Goal: Task Accomplishment & Management: Manage account settings

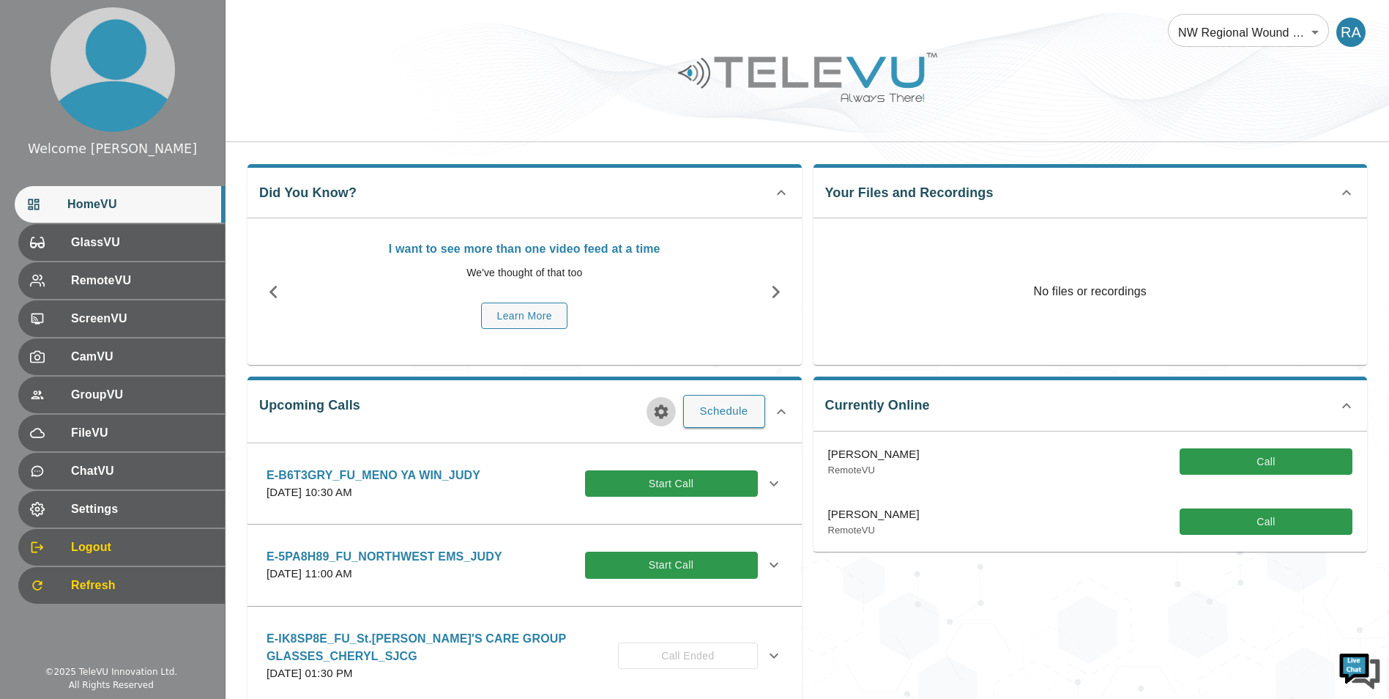
click at [659, 416] on icon "button" at bounding box center [662, 412] width 18 height 18
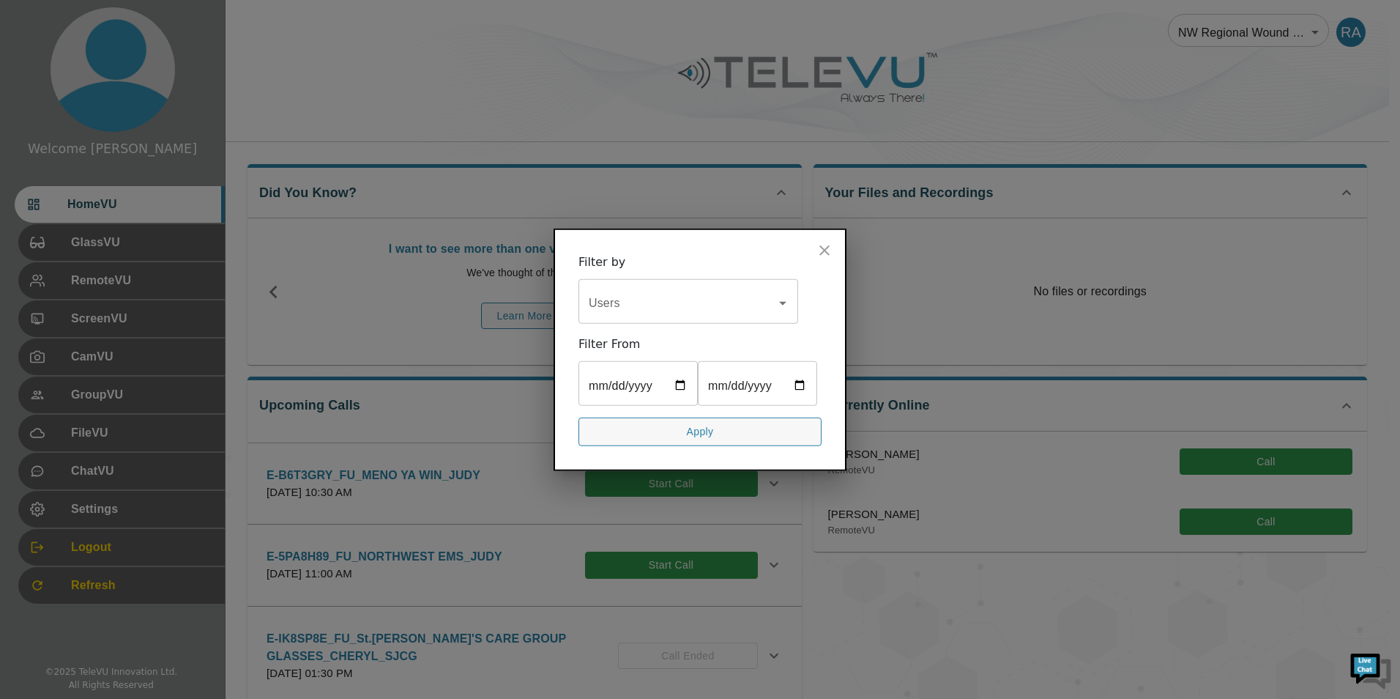
click at [626, 289] on input "Users" at bounding box center [677, 303] width 185 height 28
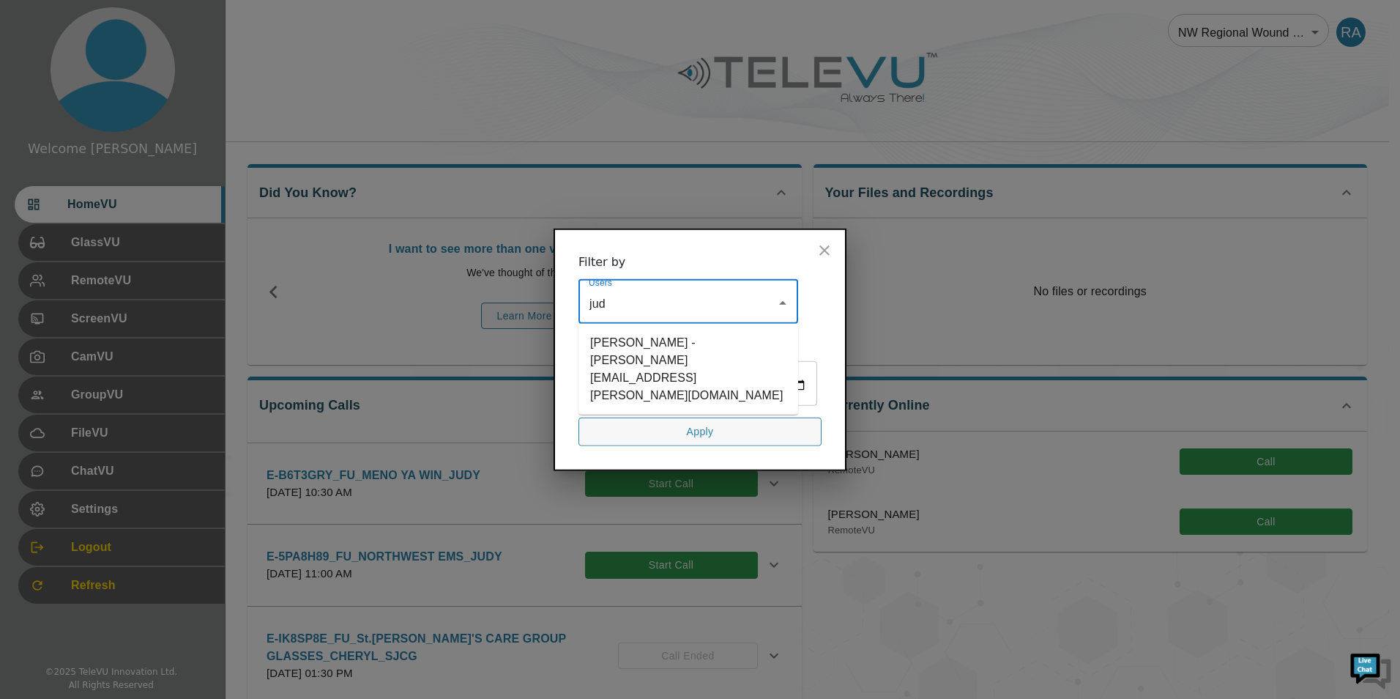
type input "[PERSON_NAME]"
click at [634, 338] on li "[PERSON_NAME] - [PERSON_NAME][EMAIL_ADDRESS][PERSON_NAME][DOMAIN_NAME]" at bounding box center [689, 369] width 220 height 79
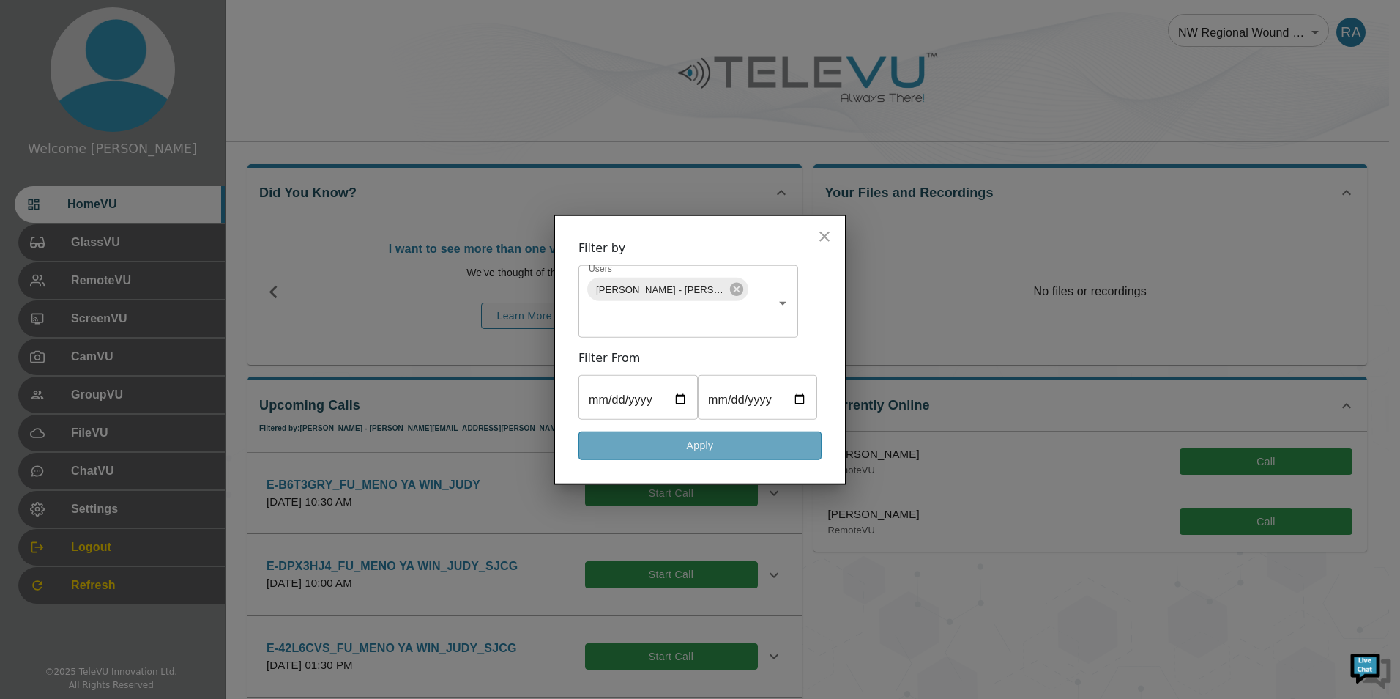
click at [722, 460] on button "Apply" at bounding box center [700, 445] width 243 height 29
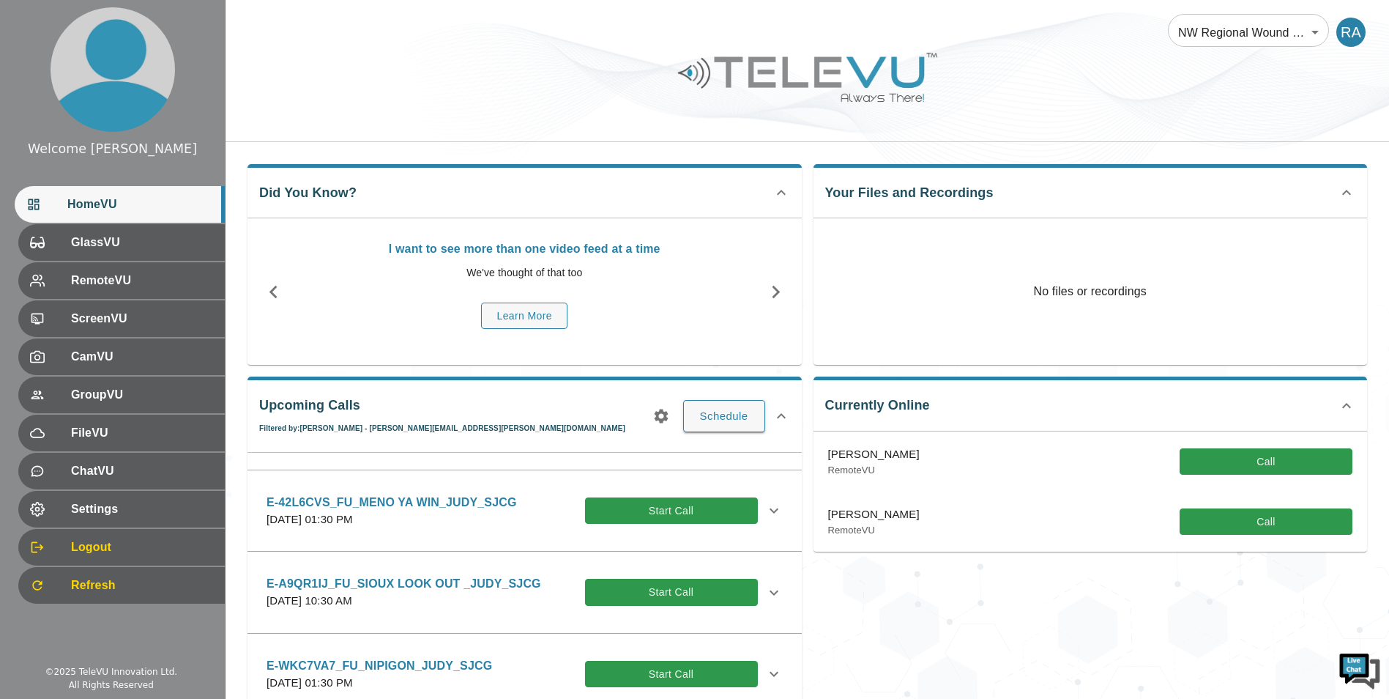
scroll to position [146, 0]
click at [770, 592] on icon at bounding box center [774, 591] width 9 height 5
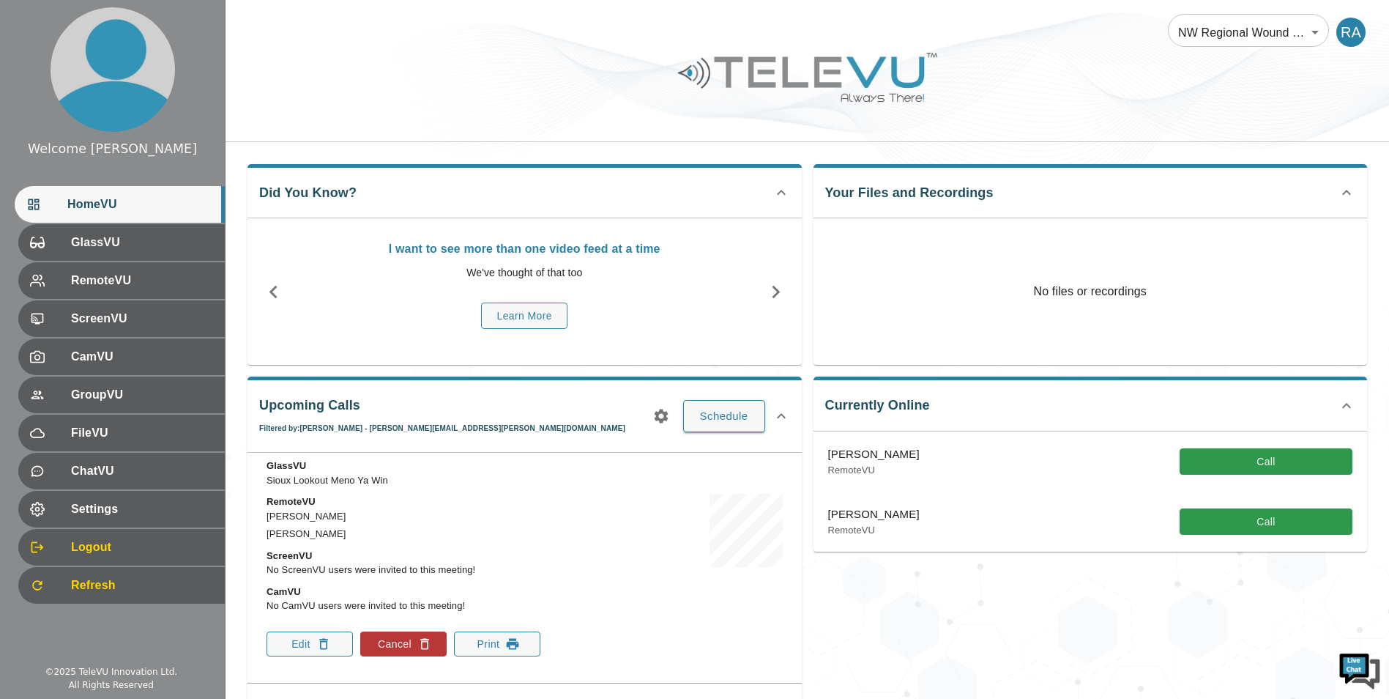
scroll to position [366, 0]
click at [327, 640] on icon "button" at bounding box center [323, 643] width 15 height 15
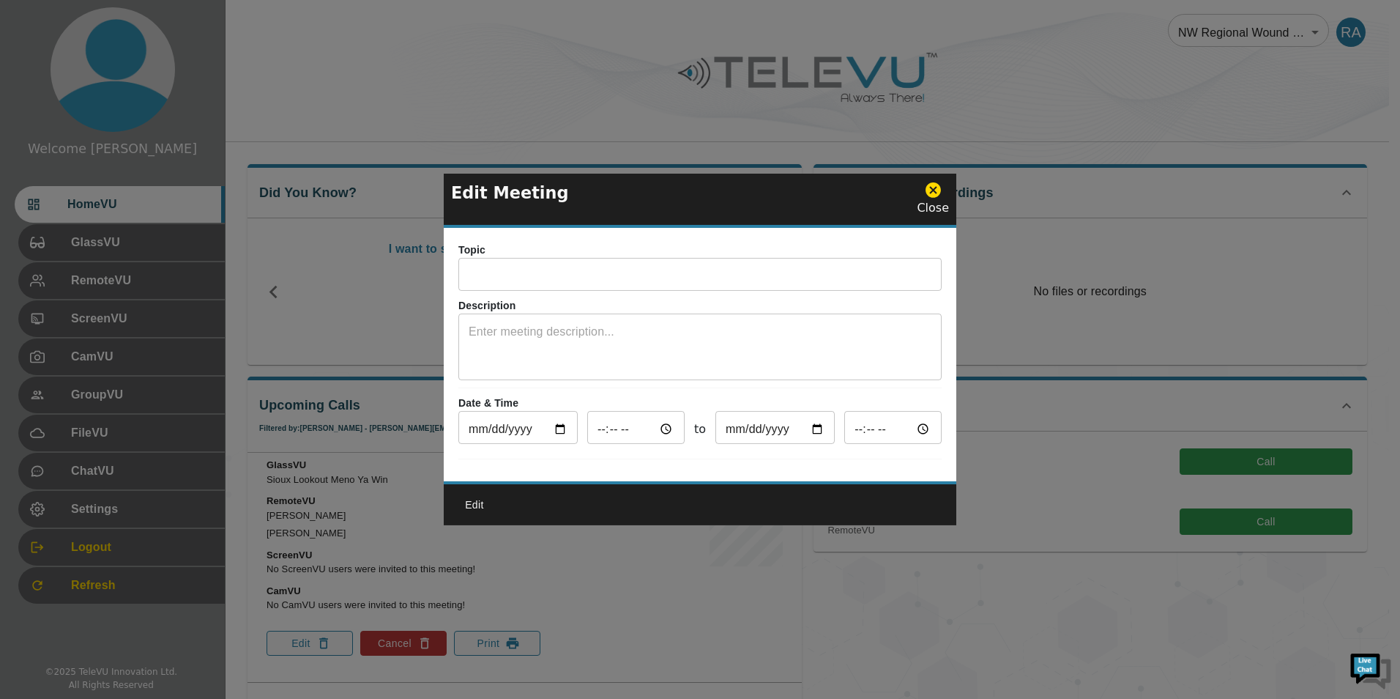
type input "E-A9QR1IJ_FU_SIOUX LOOK OUT _JUDY_SJCG"
type textarea "System 5"
type input "[DATE]"
type input "10:30"
type input "[DATE]"
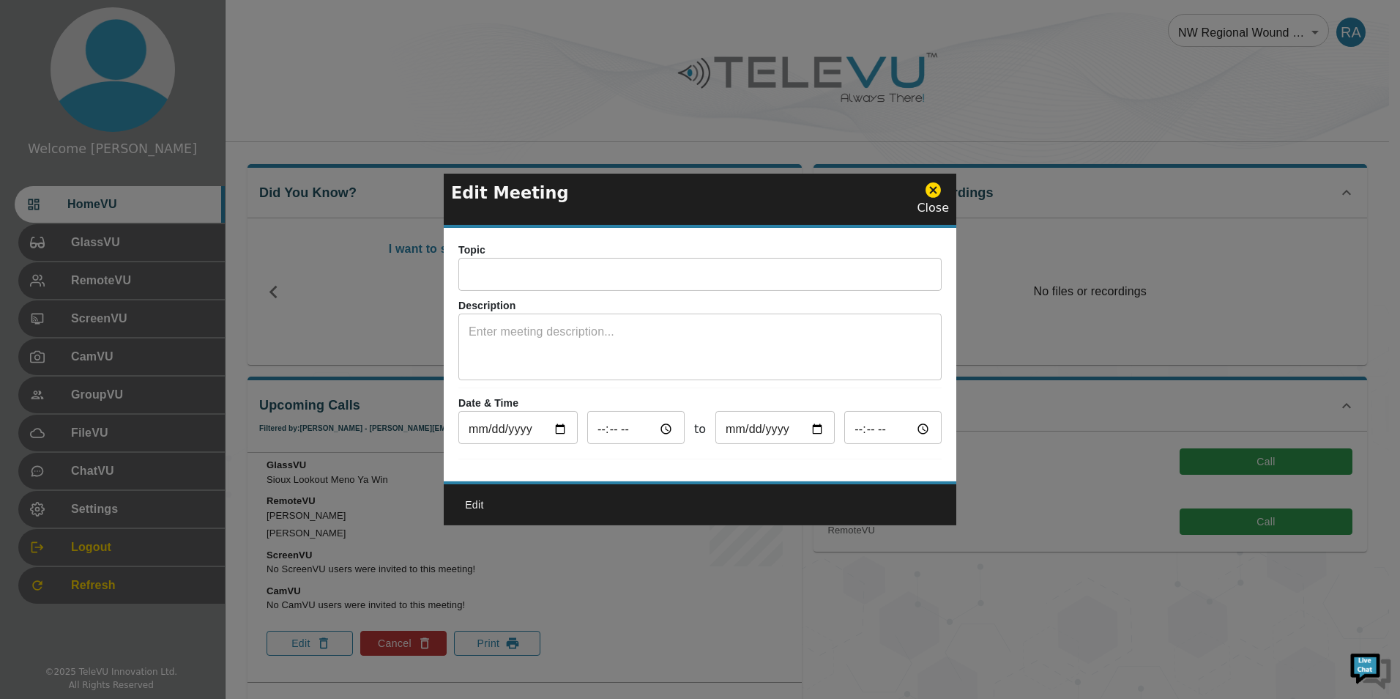
type input "11:30"
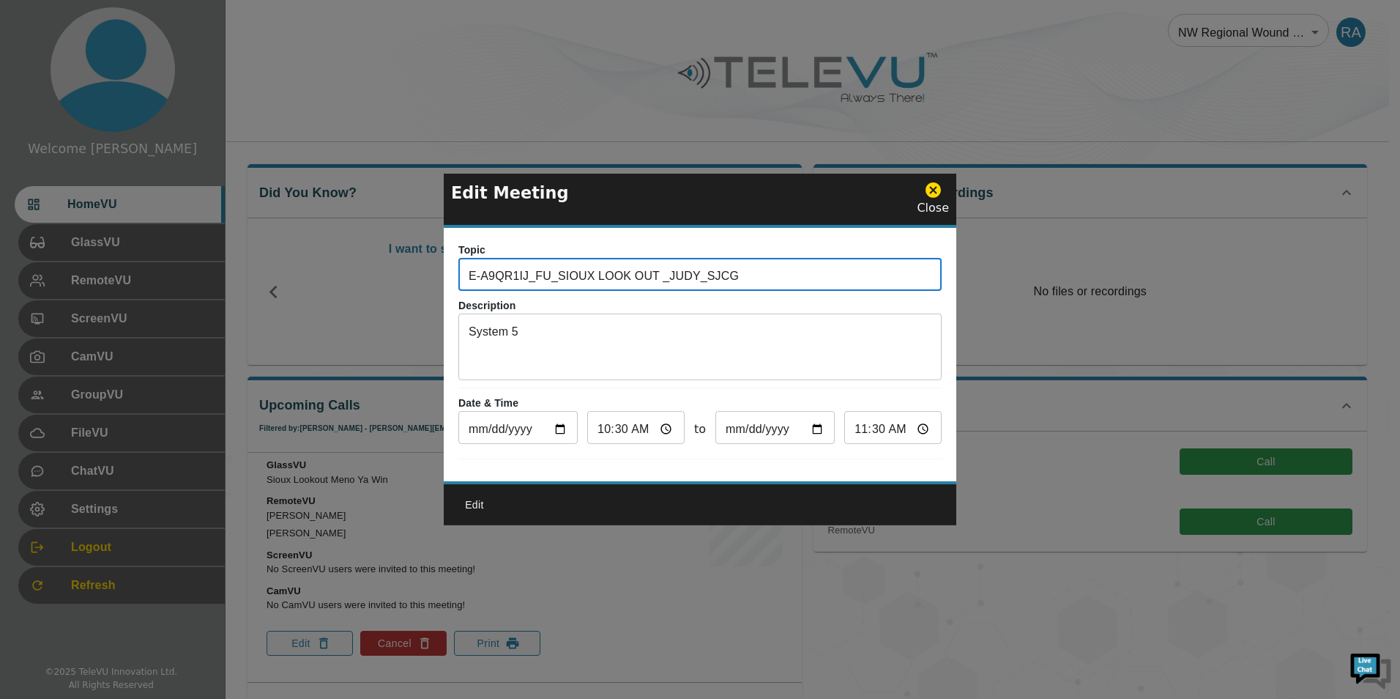
drag, startPoint x: 724, startPoint y: 266, endPoint x: 412, endPoint y: 256, distance: 311.5
click at [412, 256] on div "Edit Meeting Close Topic E-A9QR1IJ_FU_SIOUX LOOK OUT _JUDY_SJCG ​ Description S…" at bounding box center [700, 349] width 1400 height 699
click at [935, 188] on icon at bounding box center [933, 189] width 15 height 15
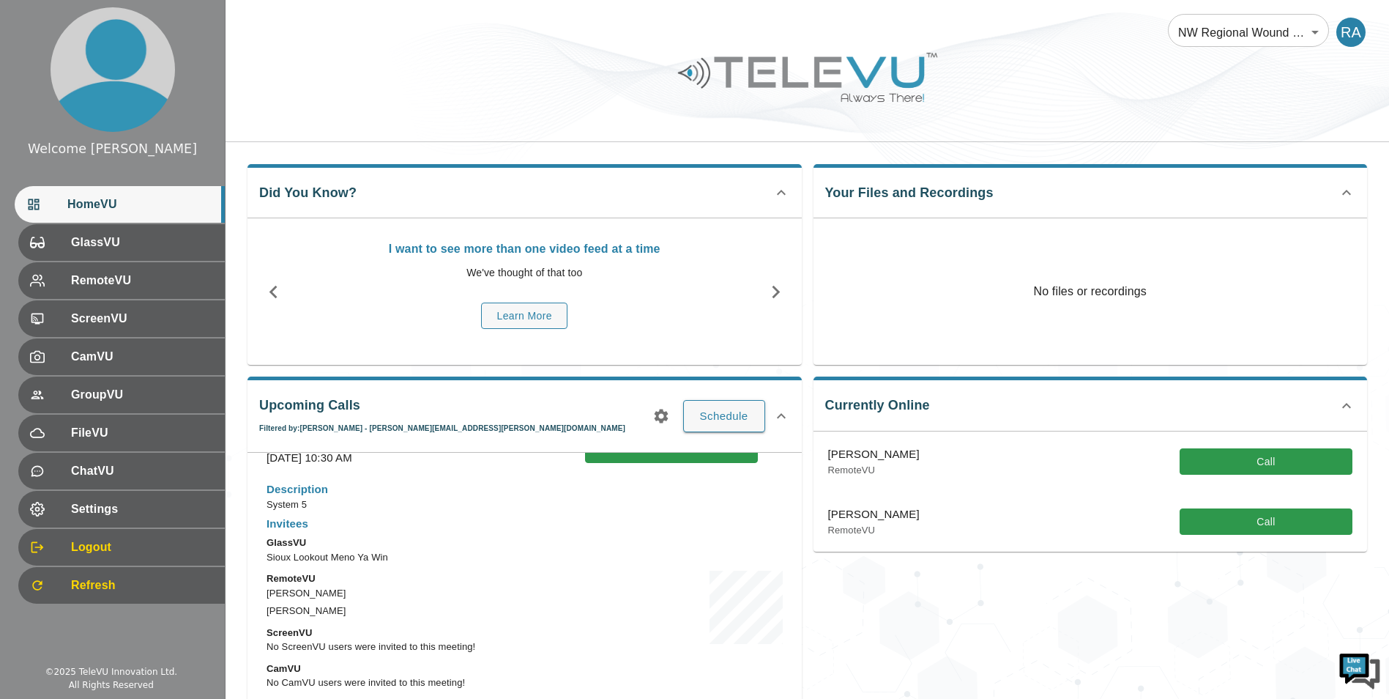
scroll to position [220, 0]
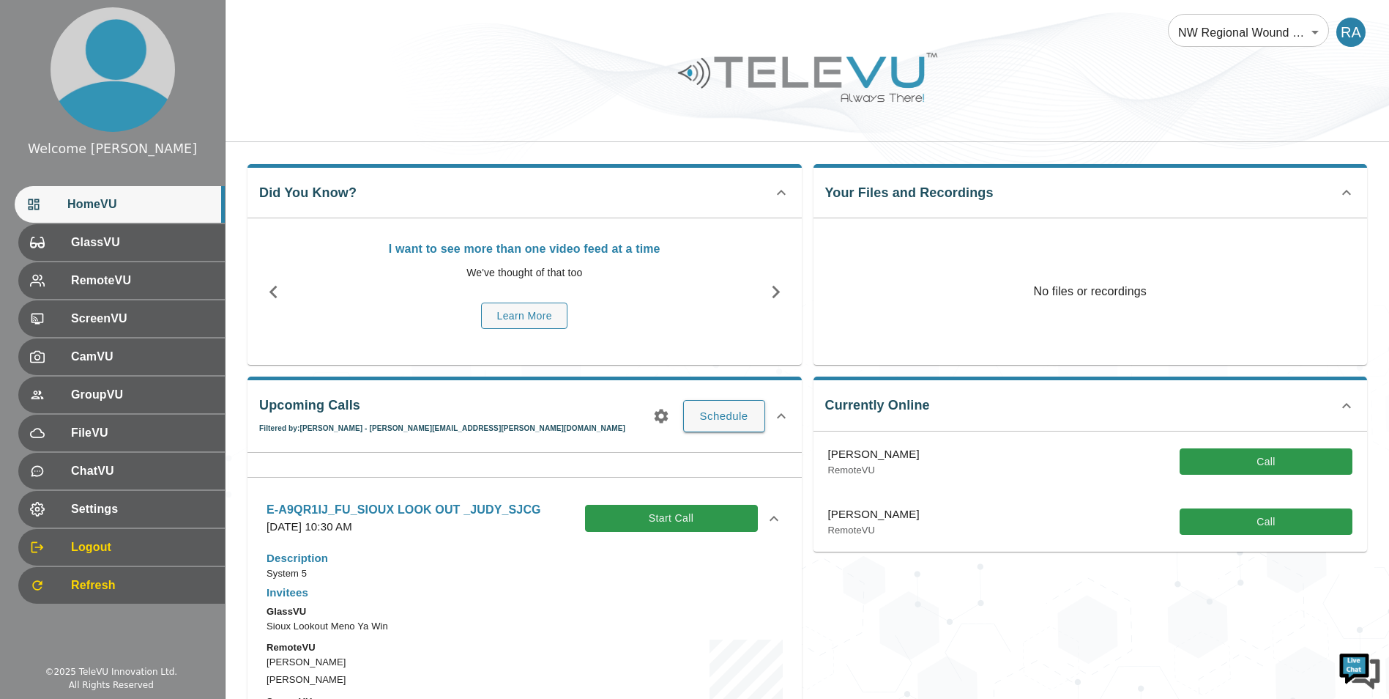
click at [935, 651] on div "Currently Online [PERSON_NAME] RemoteVU Call [PERSON_NAME] RemoteVU Call" at bounding box center [1085, 561] width 566 height 392
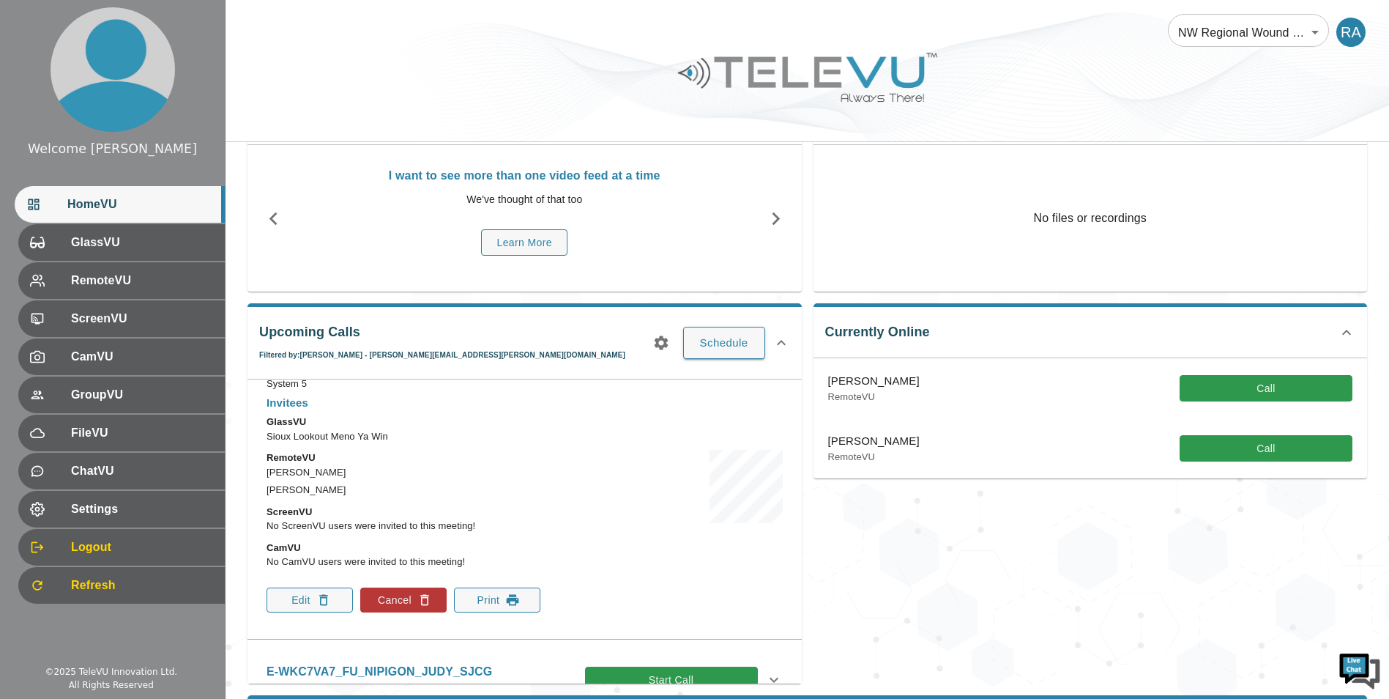
scroll to position [366, 0]
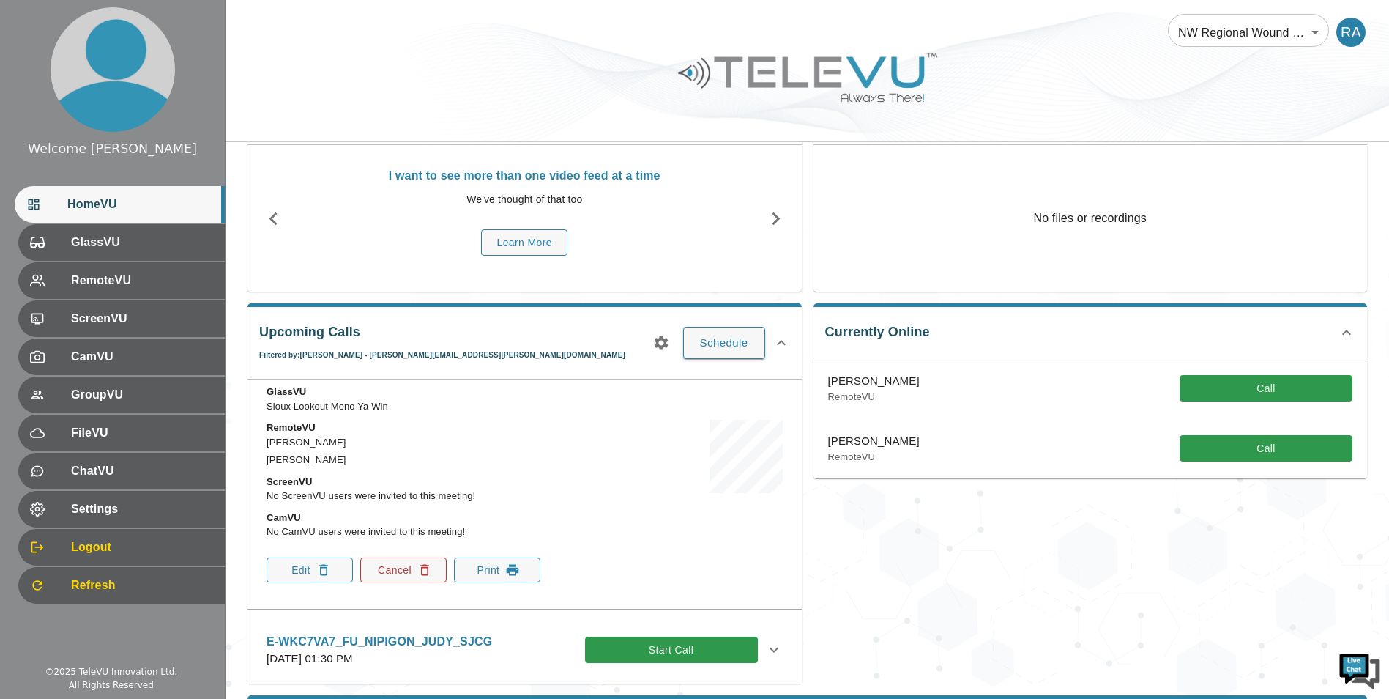
click at [434, 577] on button "Cancel" at bounding box center [403, 569] width 86 height 25
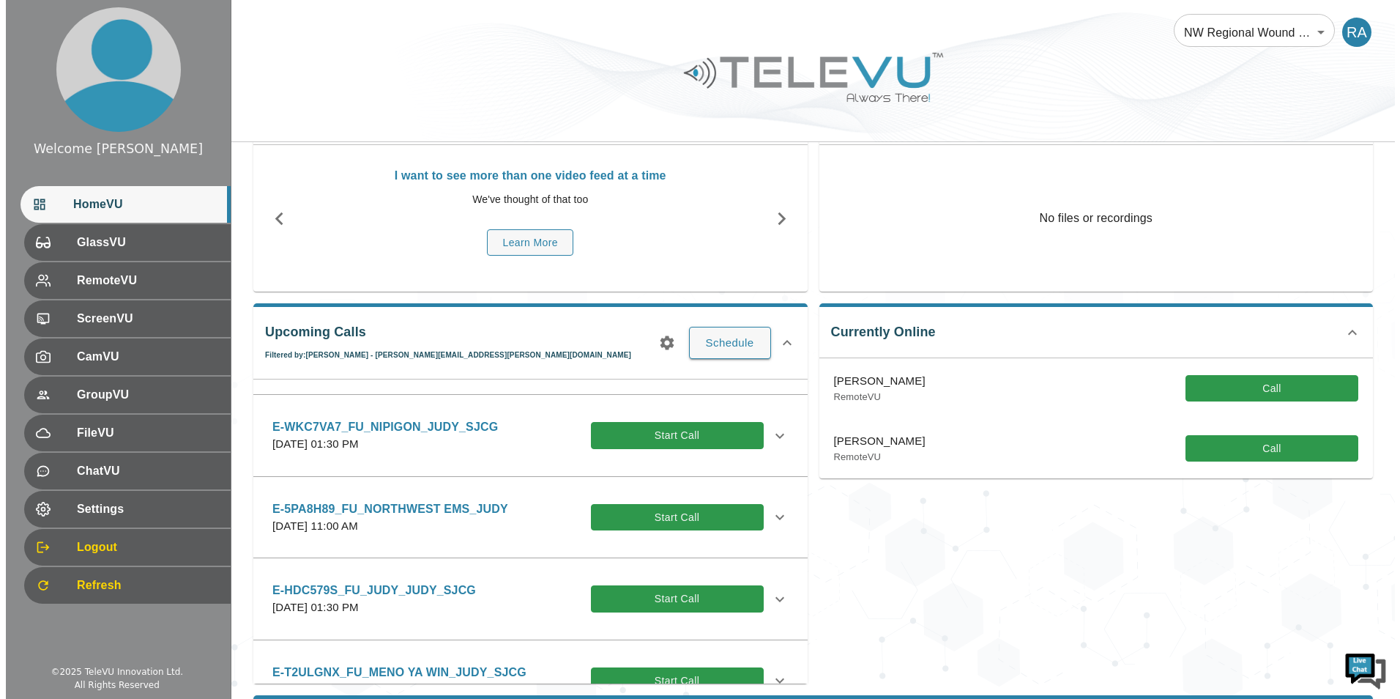
scroll to position [220, 0]
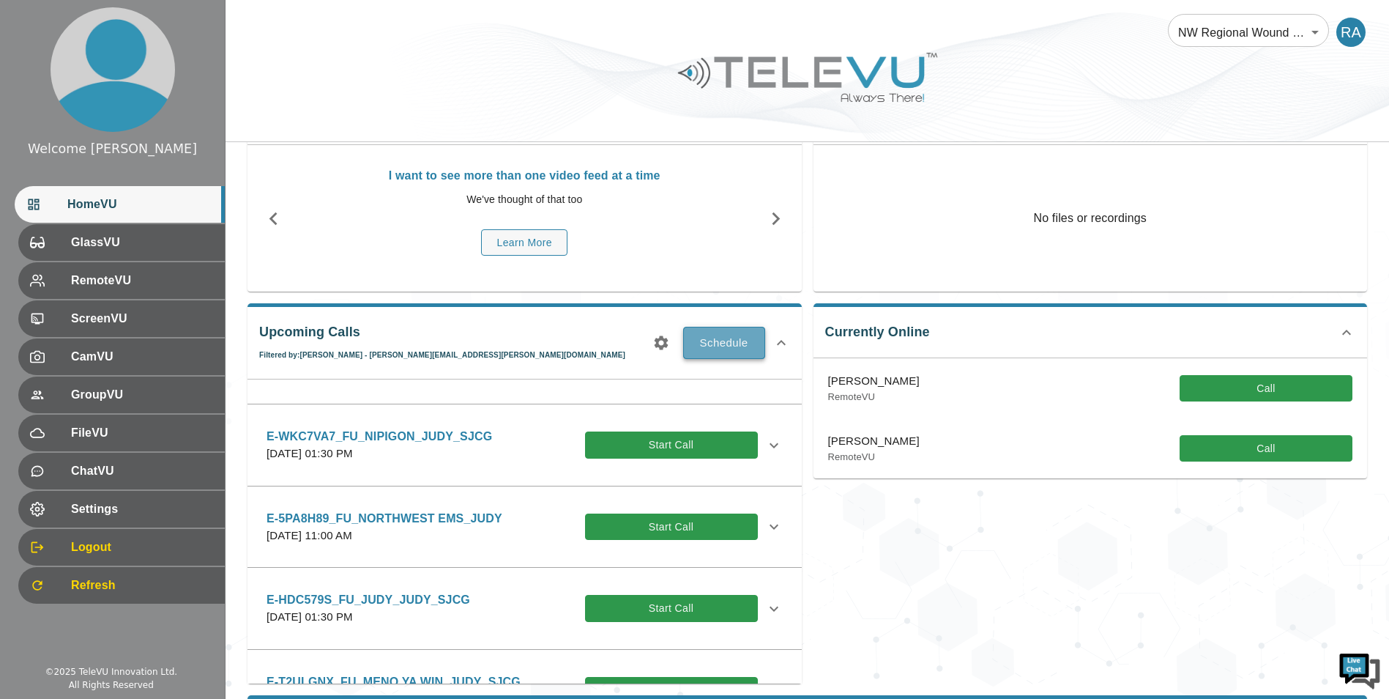
click at [702, 346] on button "Schedule" at bounding box center [724, 343] width 82 height 32
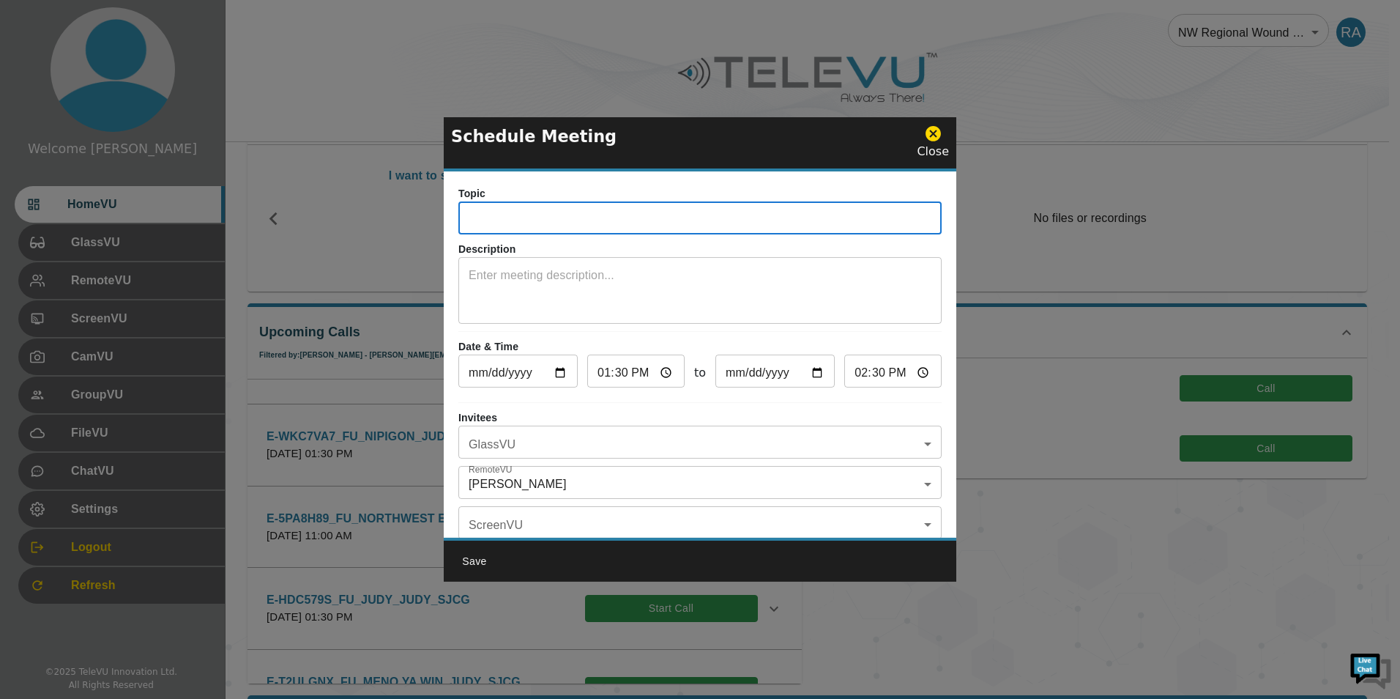
click at [489, 223] on input "text" at bounding box center [700, 219] width 483 height 29
paste input "E-A9QR1IJ_FU_SIOUX LOOK OUT _JUDY_SJCG"
type input "E-A9QR1IJ_FU_SIOUX LOOK OUT _JUDY_SJCG"
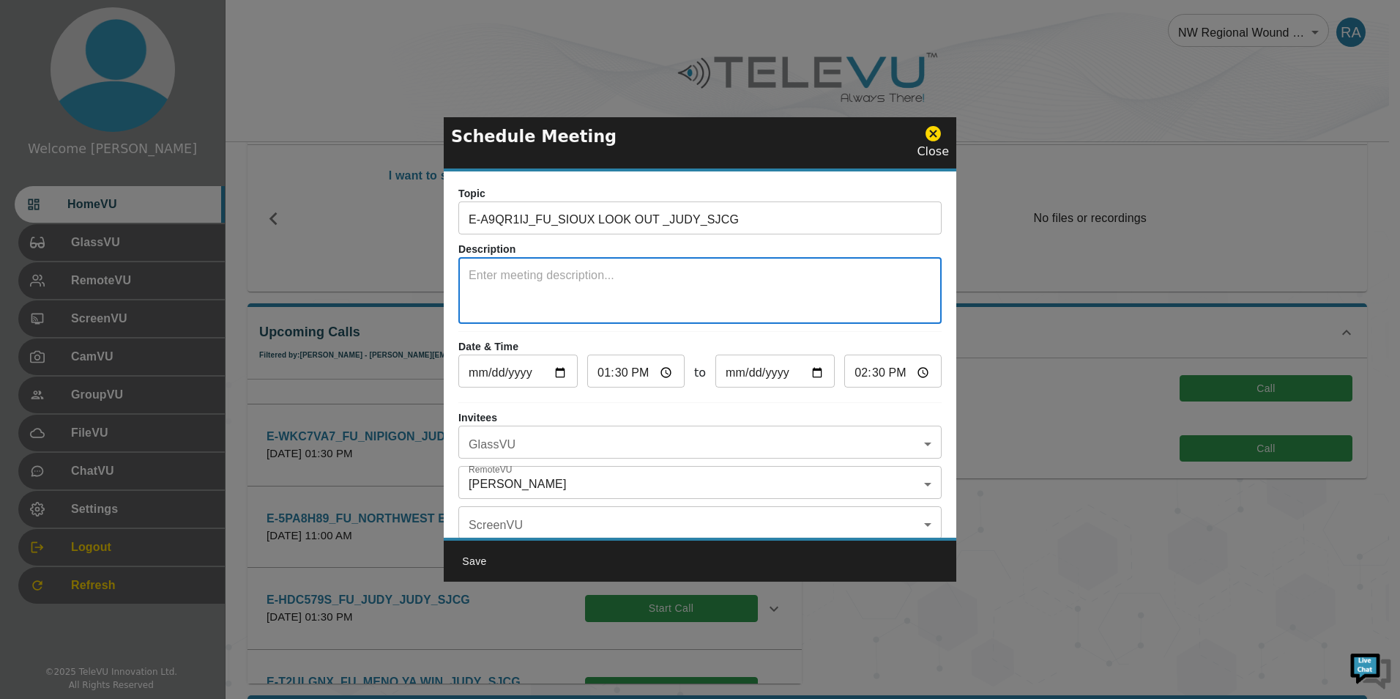
click at [505, 294] on textarea at bounding box center [700, 292] width 463 height 51
type textarea "System 5"
click at [561, 378] on input "[DATE]" at bounding box center [518, 372] width 119 height 29
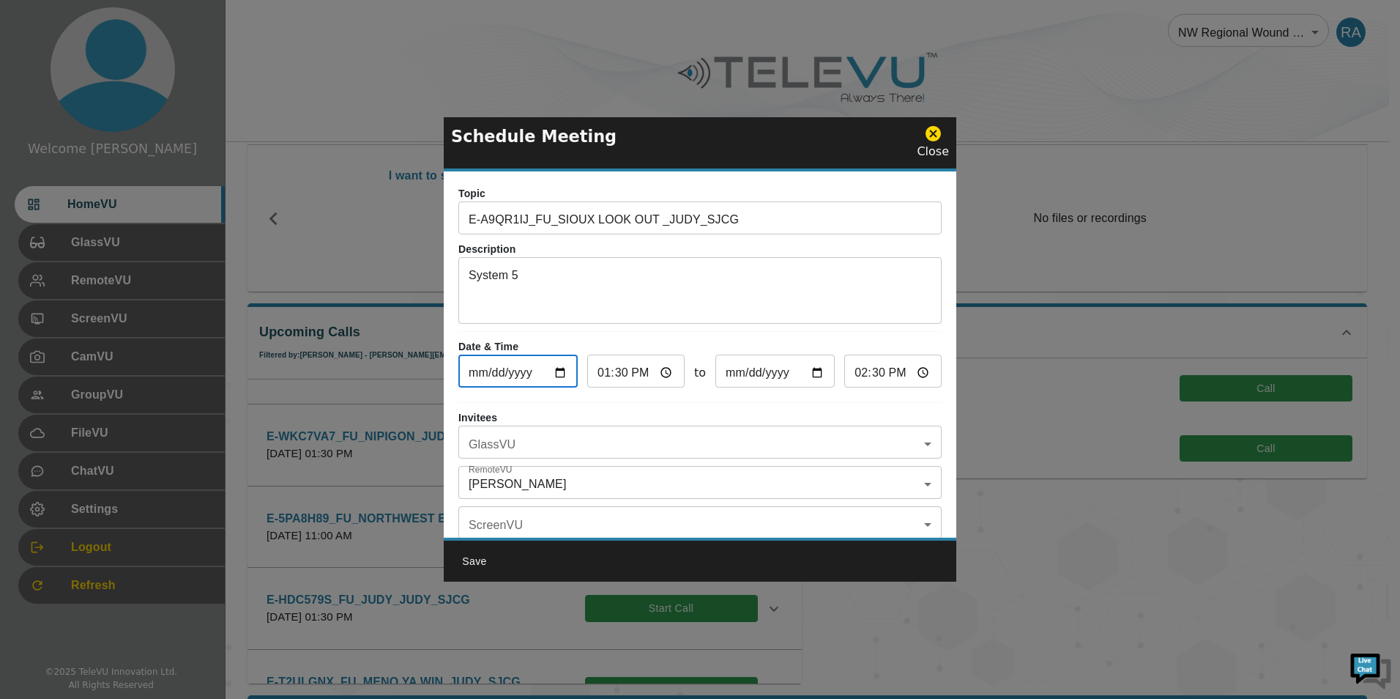
type input "[DATE]"
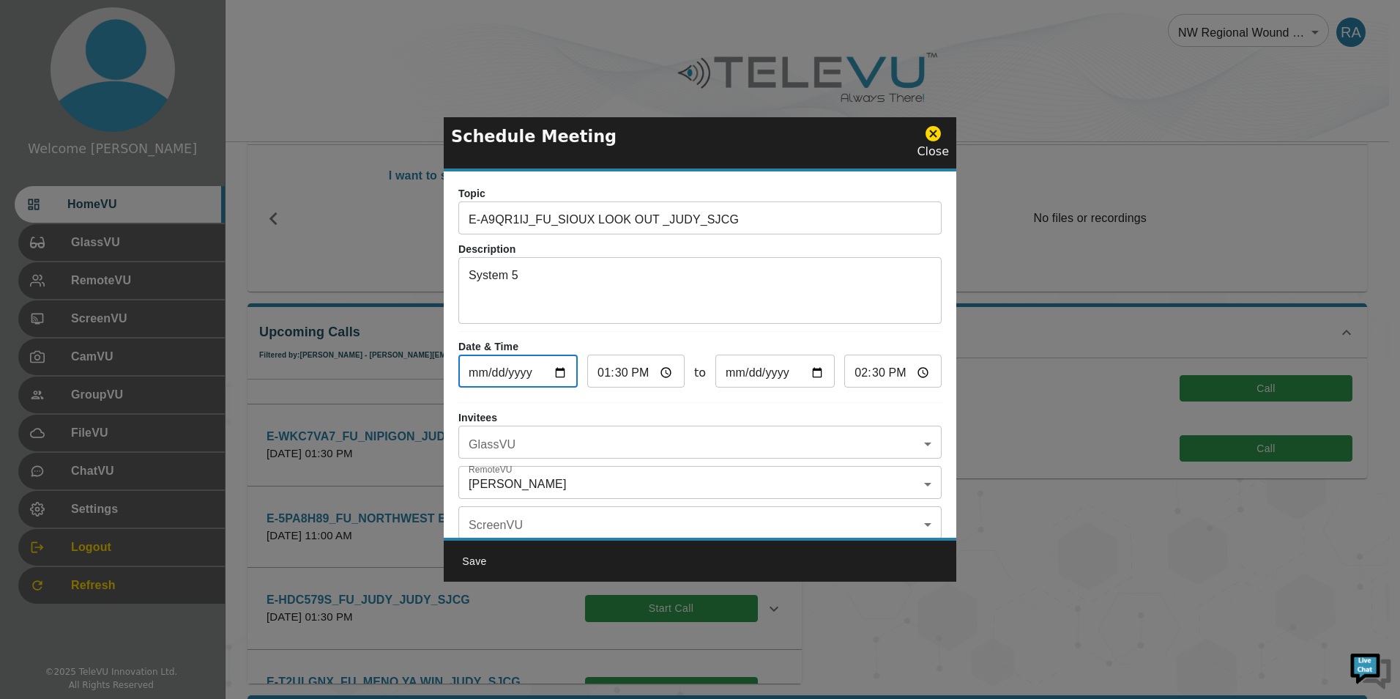
click at [608, 373] on input "13:30" at bounding box center [635, 372] width 97 height 29
type input "22:30"
type input "23:30"
type input "22:03"
type input "23:03"
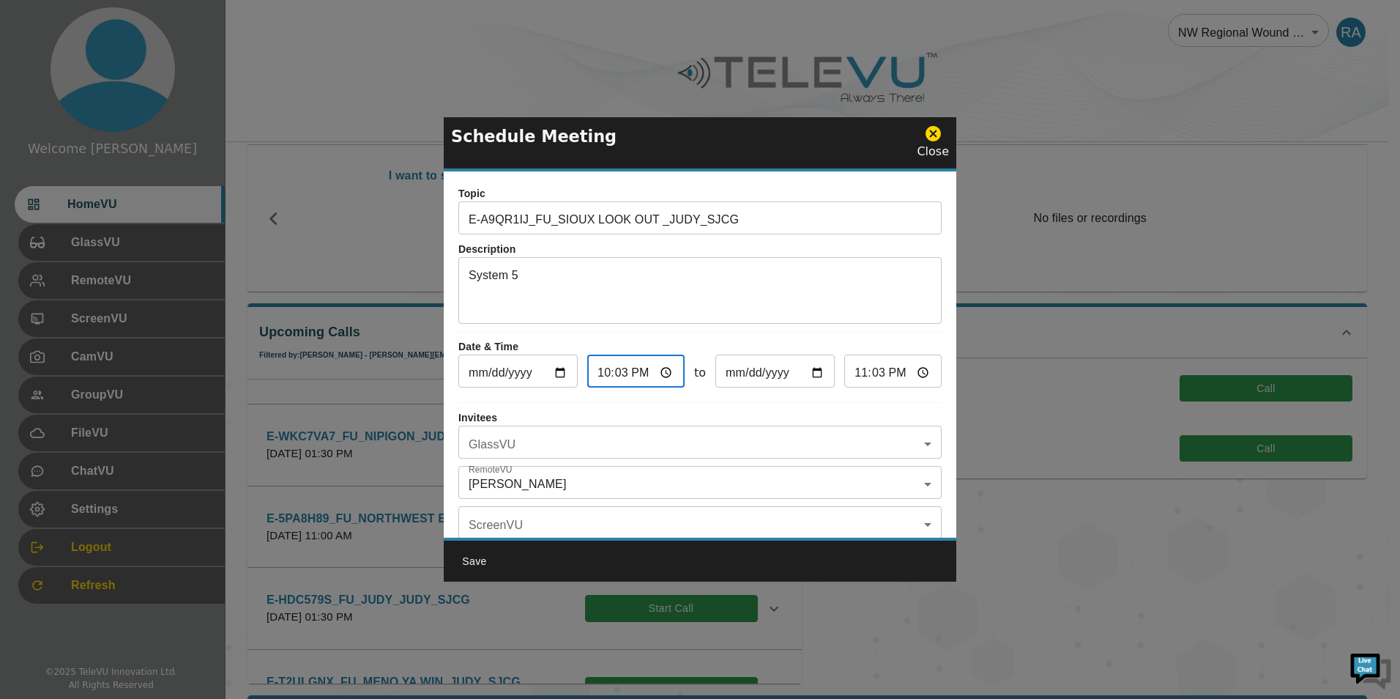
type input "22:30"
type input "23:30"
click at [585, 443] on body "Welcome [PERSON_NAME] HomeVU GlassVU RemoteVU ScreenVU CamVU GroupVU FileVU Cha…" at bounding box center [700, 407] width 1400 height 961
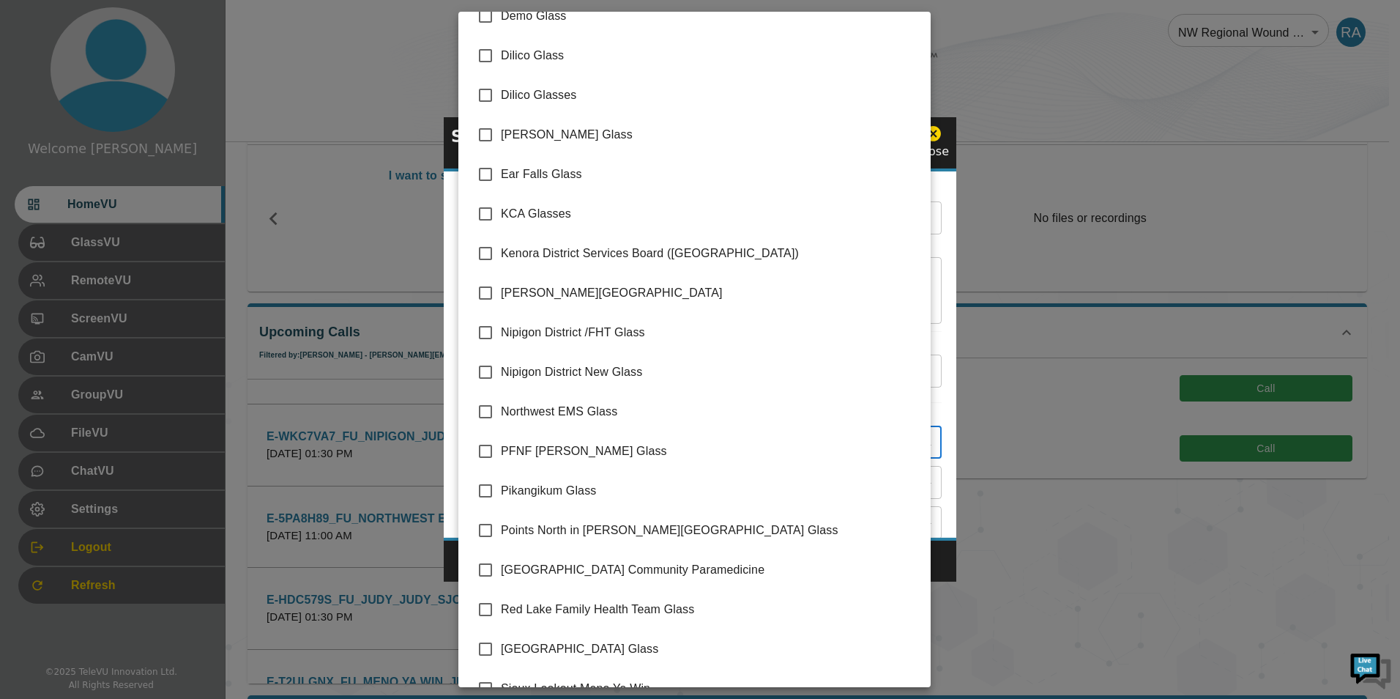
scroll to position [207, 0]
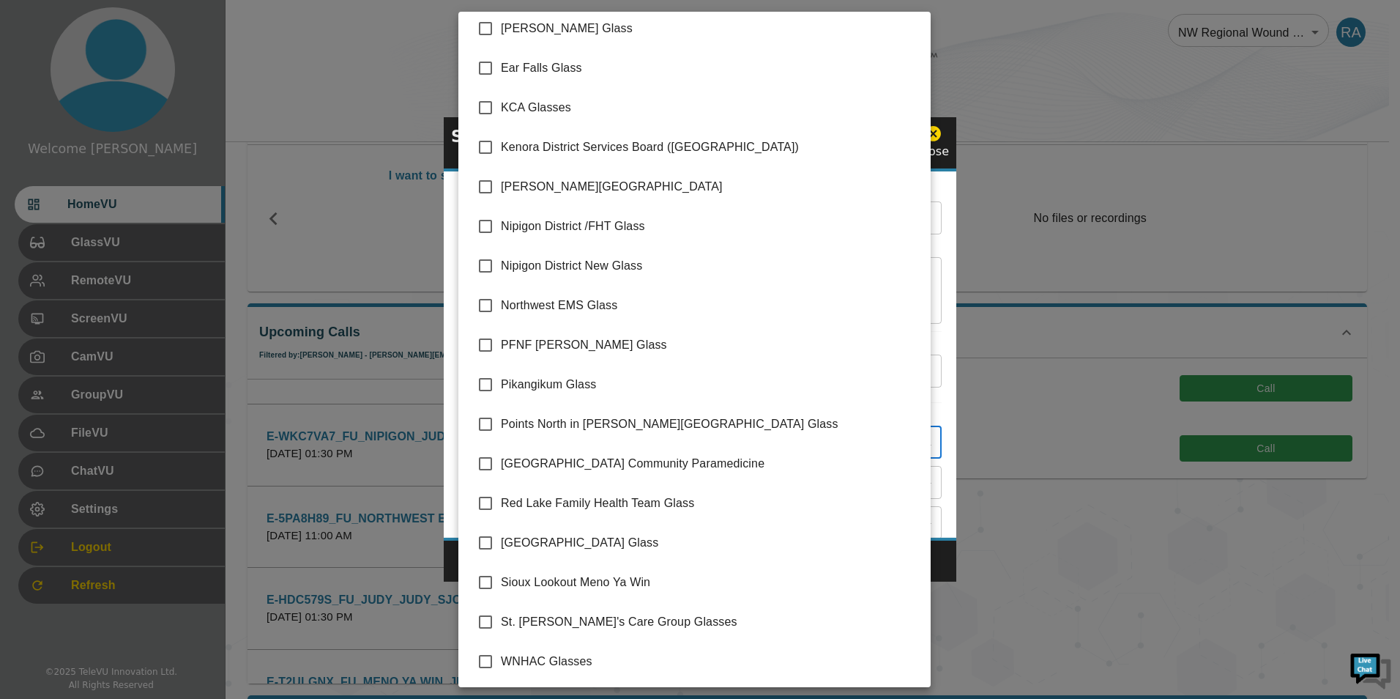
click at [485, 579] on input "checkbox" at bounding box center [485, 582] width 31 height 31
checkbox input "true"
type input "Sioux Lookout Meno Ya Win"
click at [949, 565] on div at bounding box center [700, 349] width 1400 height 699
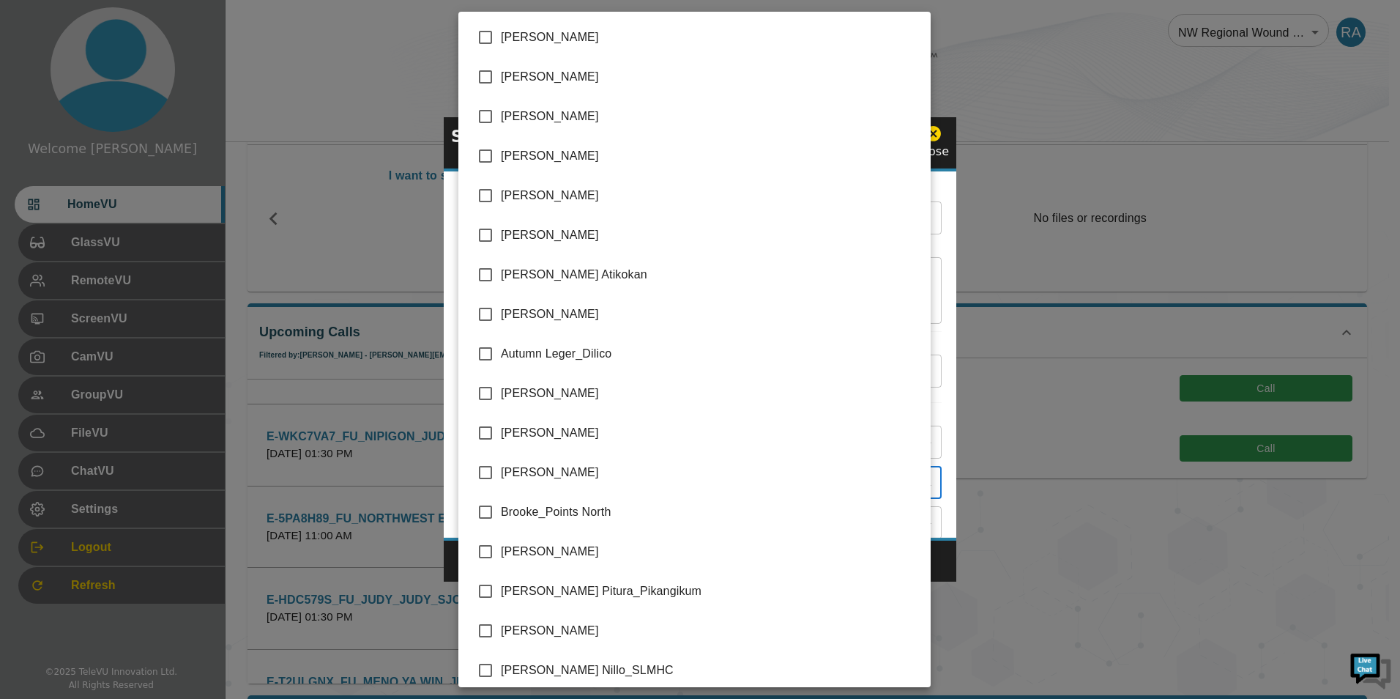
click at [571, 486] on body "Welcome [PERSON_NAME] HomeVU GlassVU RemoteVU ScreenVU CamVU GroupVU FileVU Cha…" at bounding box center [700, 407] width 1400 height 961
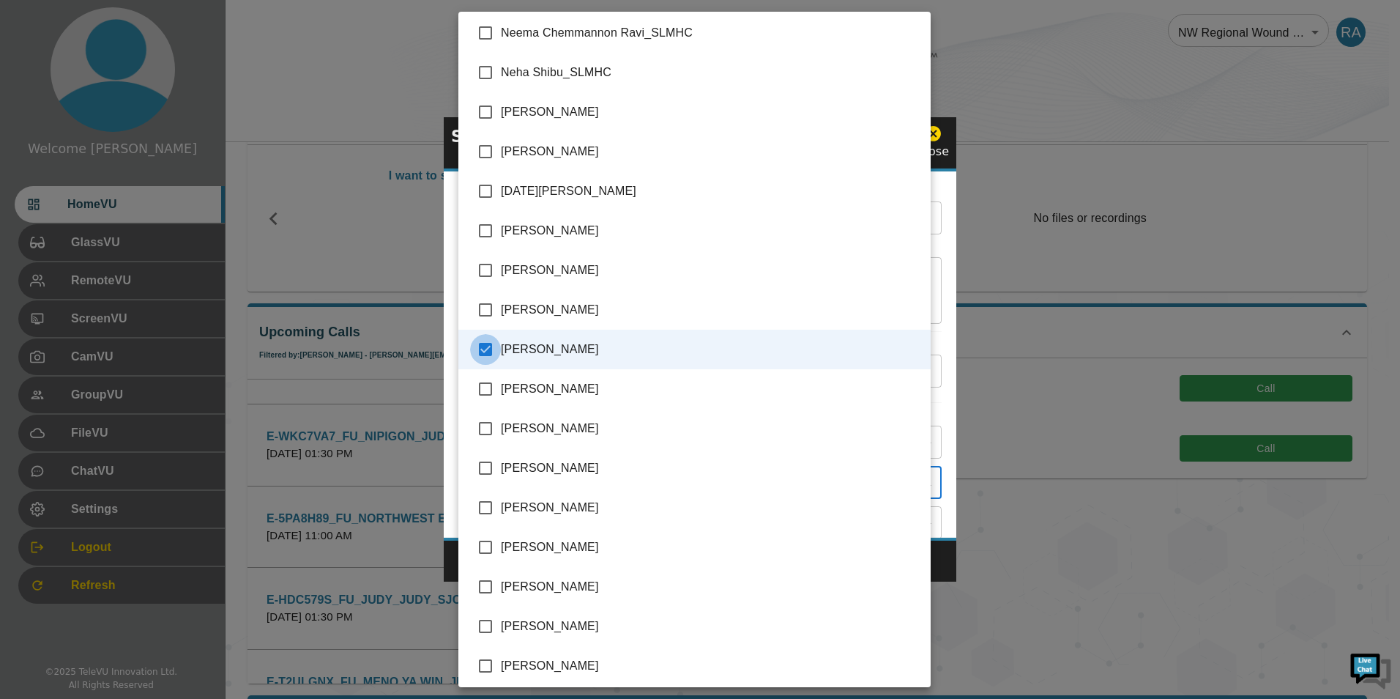
click at [484, 349] on input "checkbox" at bounding box center [485, 349] width 31 height 31
checkbox input "false"
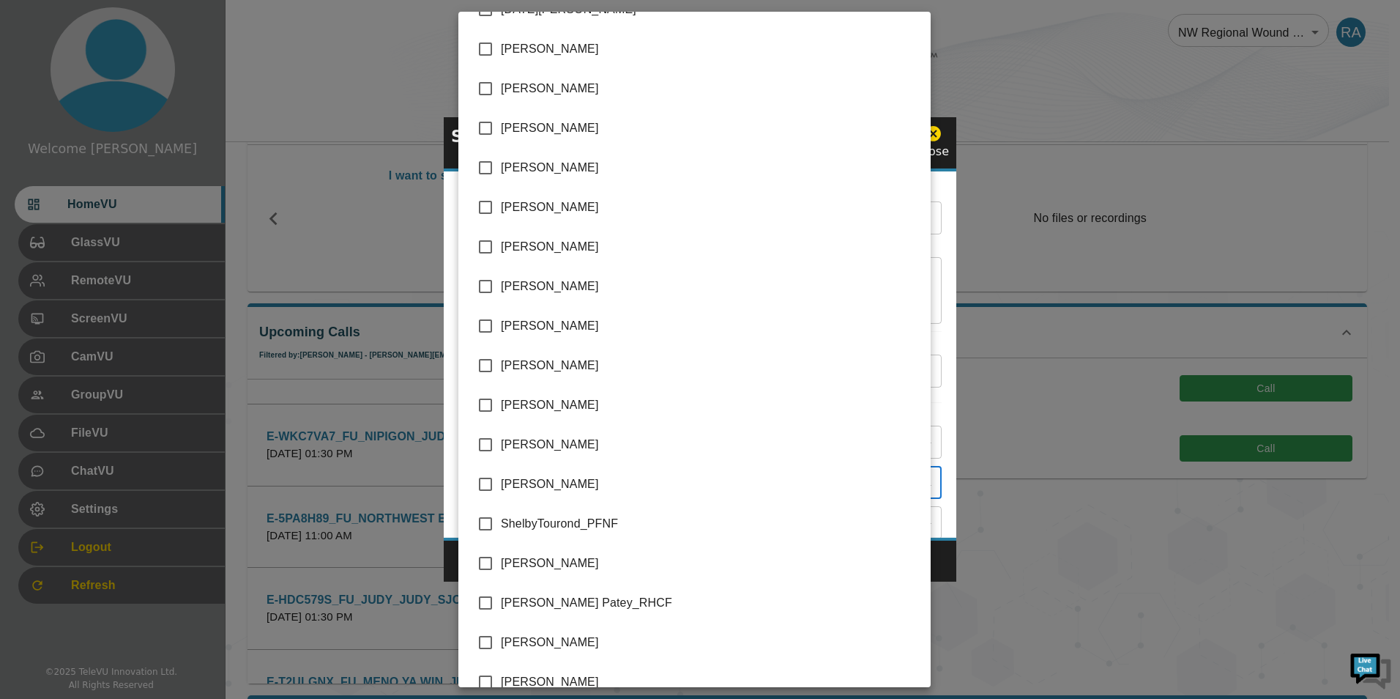
scroll to position [3223, 0]
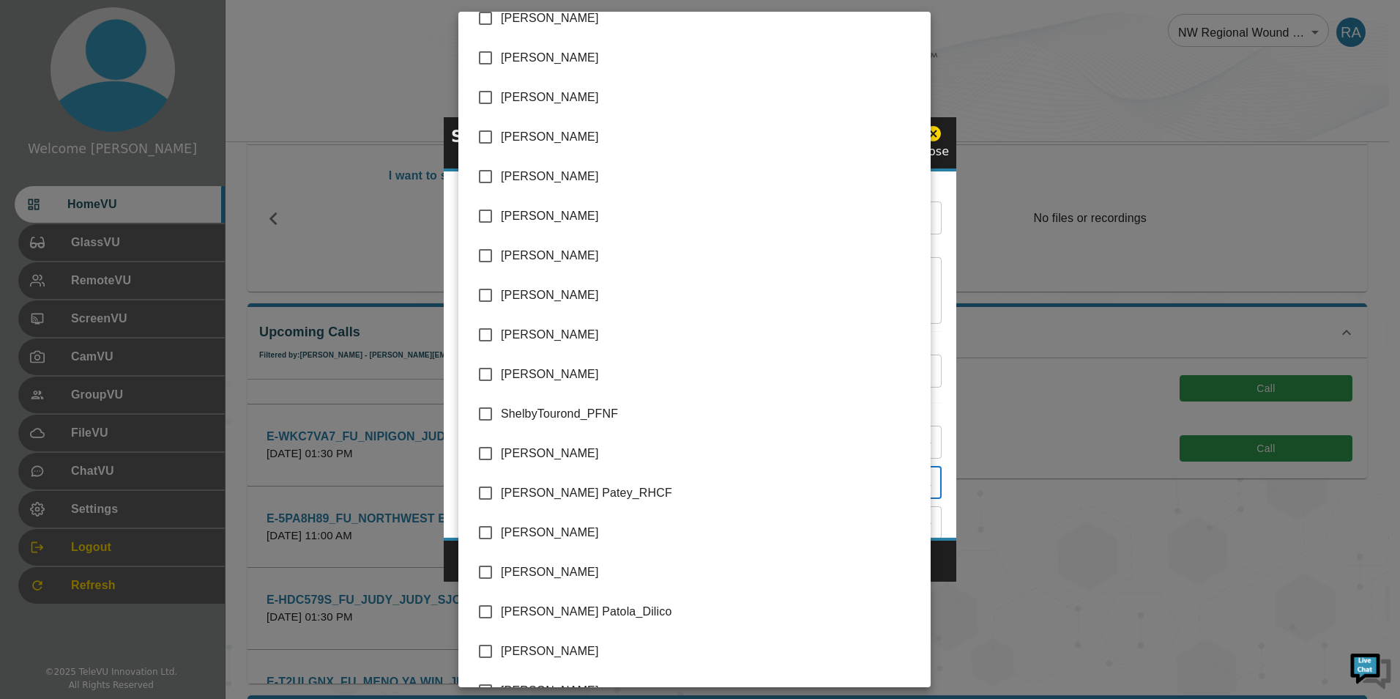
click at [494, 572] on input "checkbox" at bounding box center [485, 572] width 31 height 31
checkbox input "true"
type input "[PERSON_NAME]"
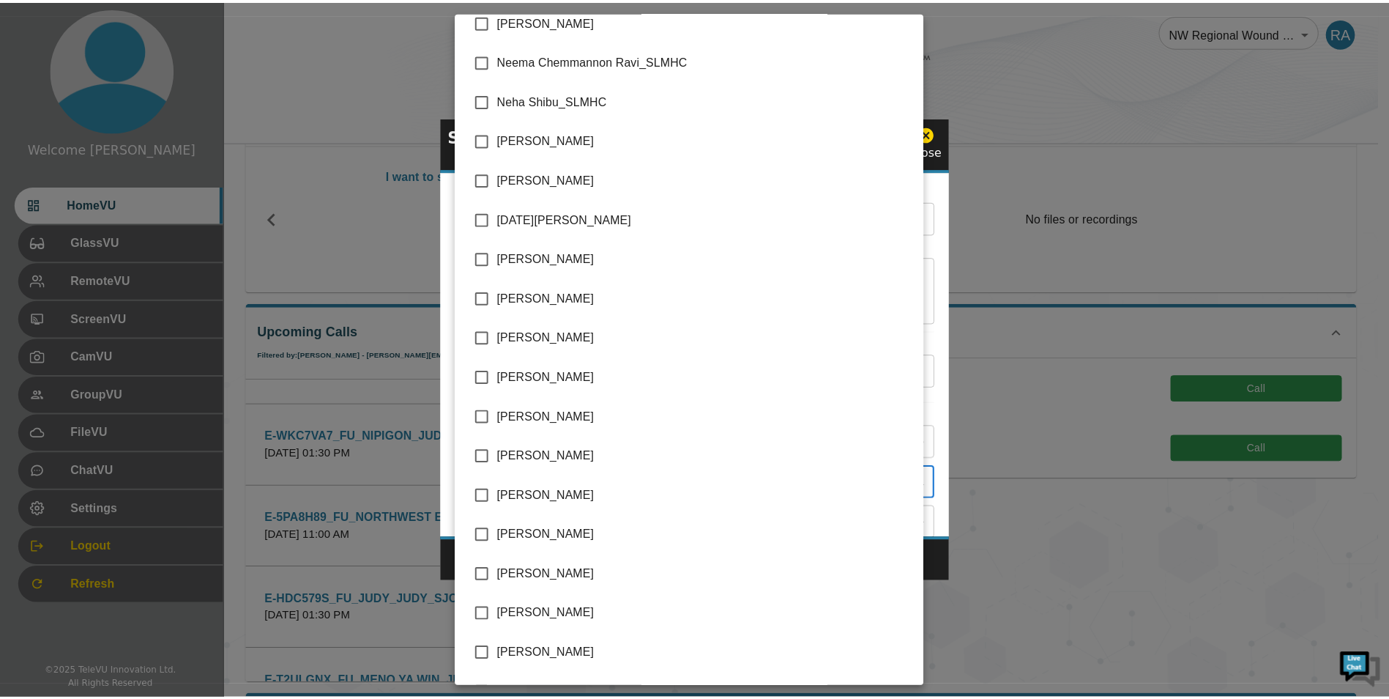
scroll to position [2830, 0]
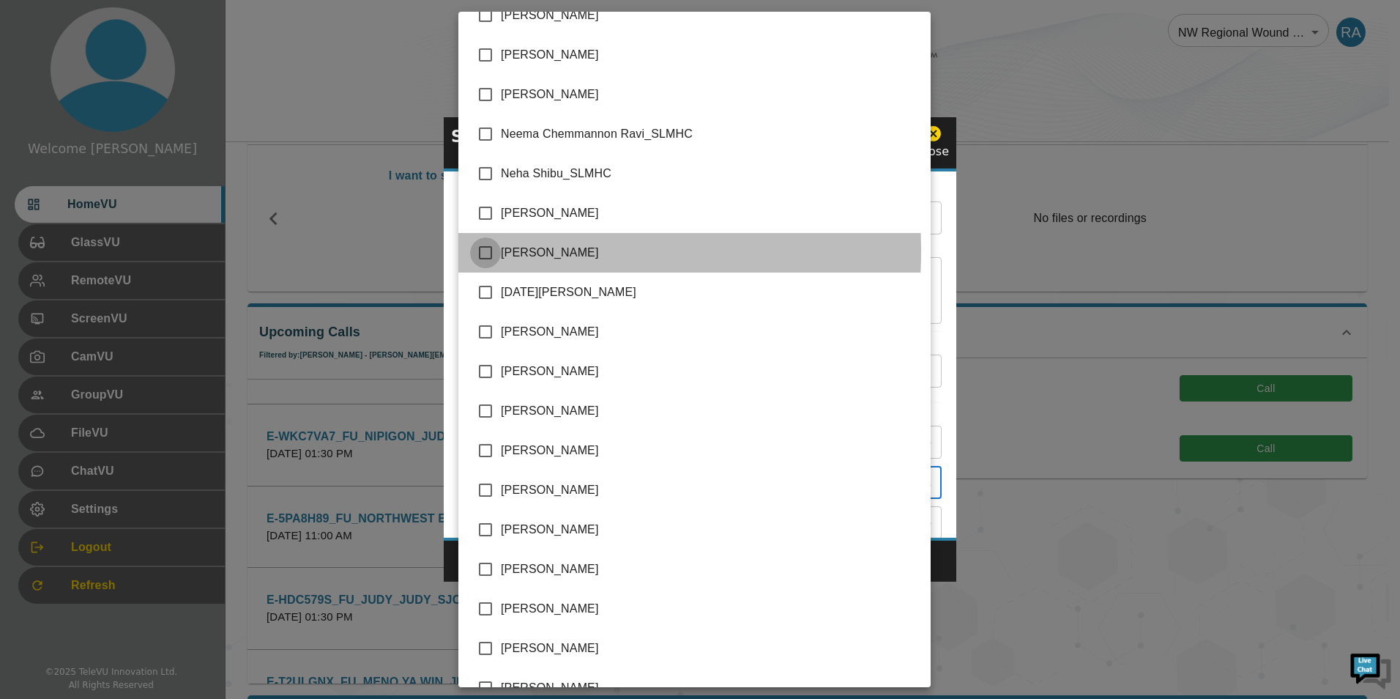
click at [489, 251] on input "checkbox" at bounding box center [485, 252] width 31 height 31
checkbox input "true"
type input "[PERSON_NAME],[PERSON_NAME]"
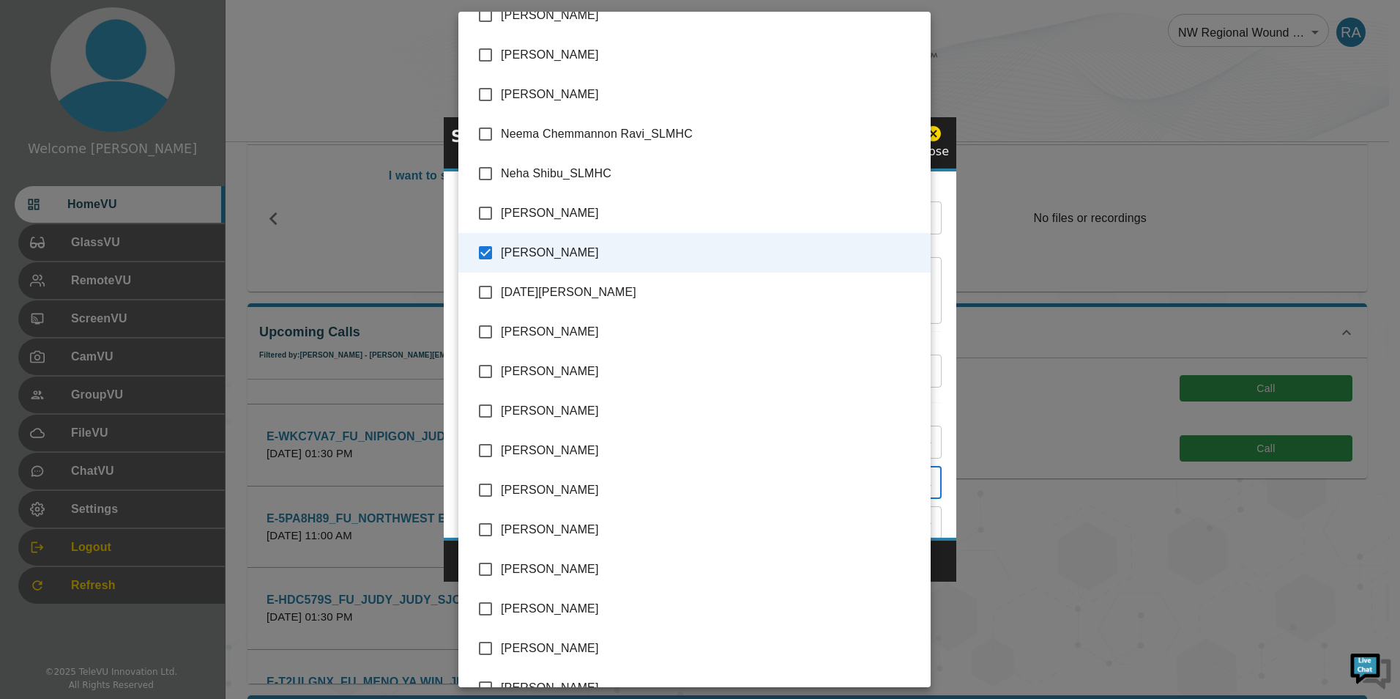
click at [949, 560] on div at bounding box center [700, 349] width 1400 height 699
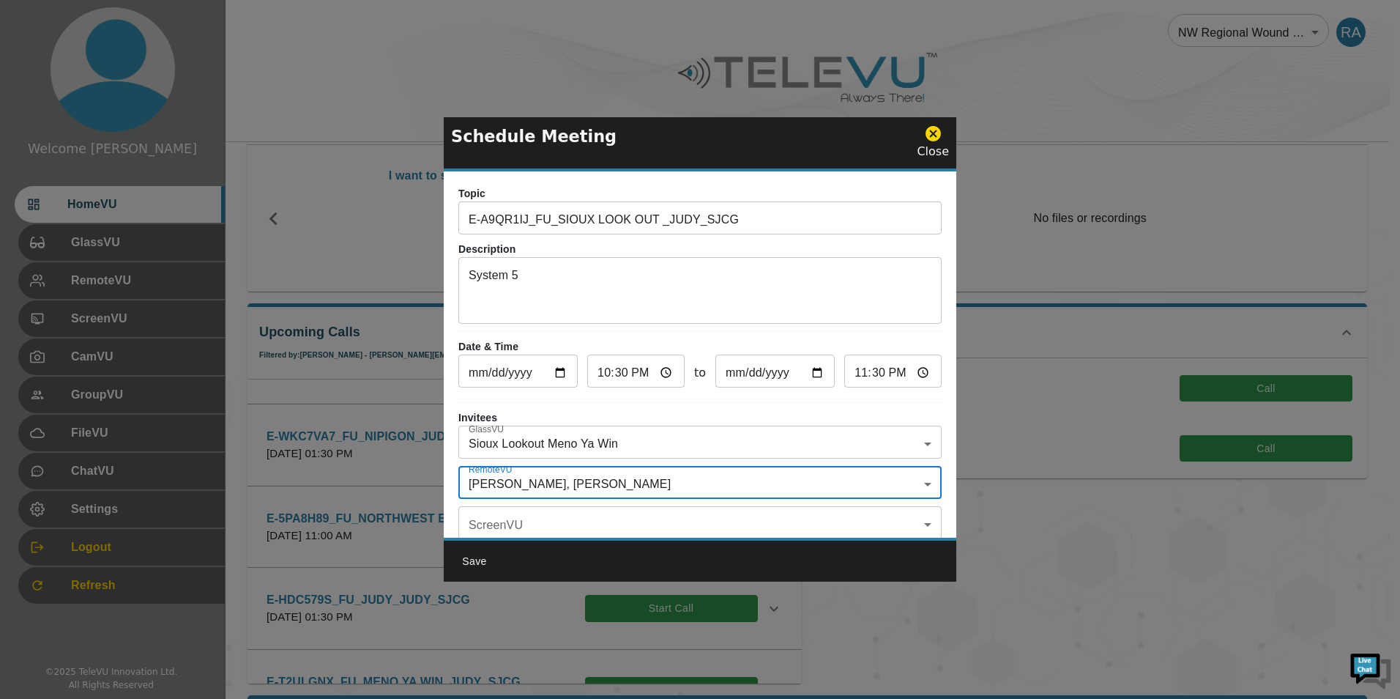
click at [482, 560] on button "Save" at bounding box center [474, 561] width 47 height 27
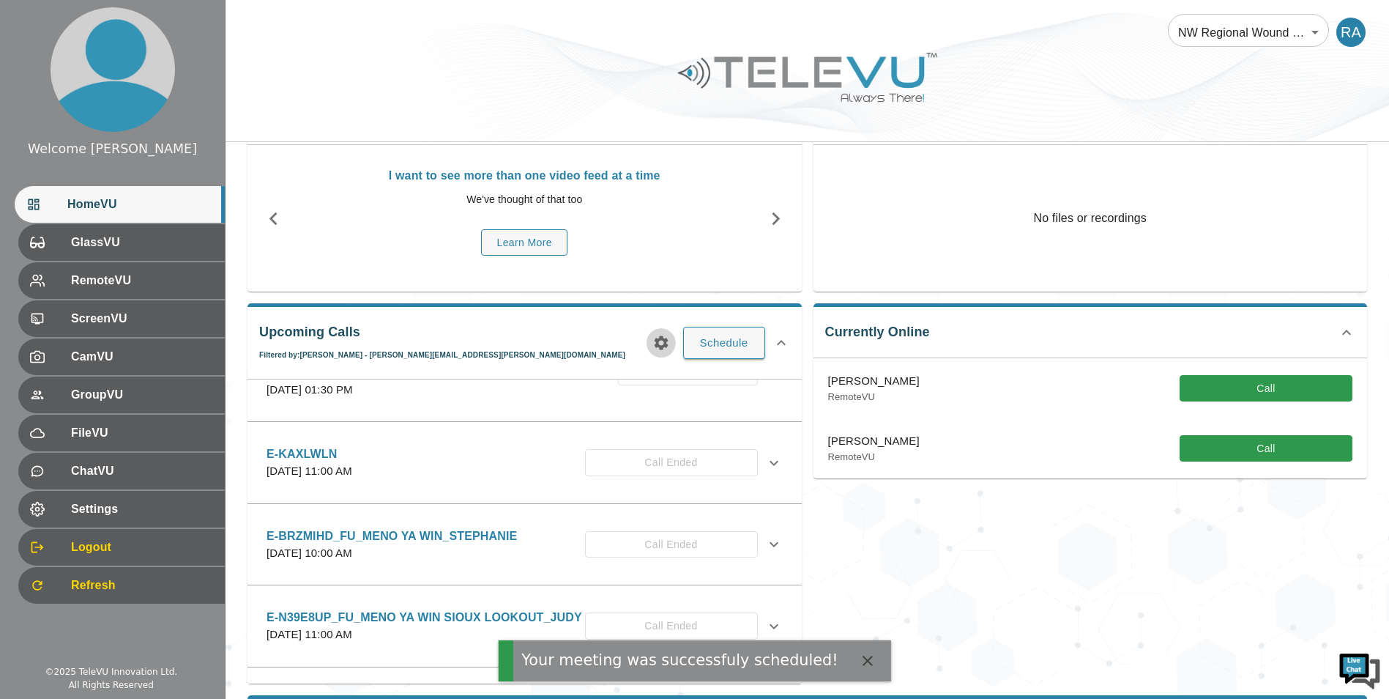
click at [665, 343] on icon "button" at bounding box center [661, 343] width 14 height 14
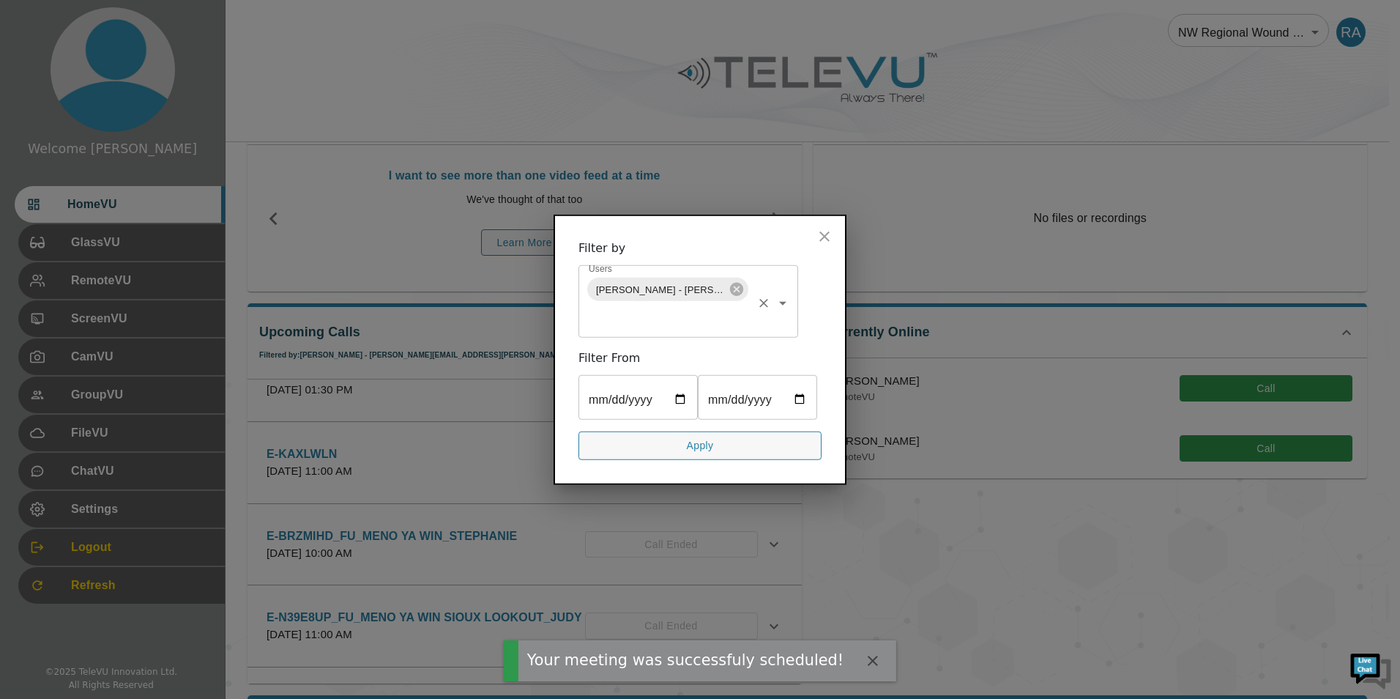
click at [731, 281] on icon at bounding box center [737, 289] width 16 height 16
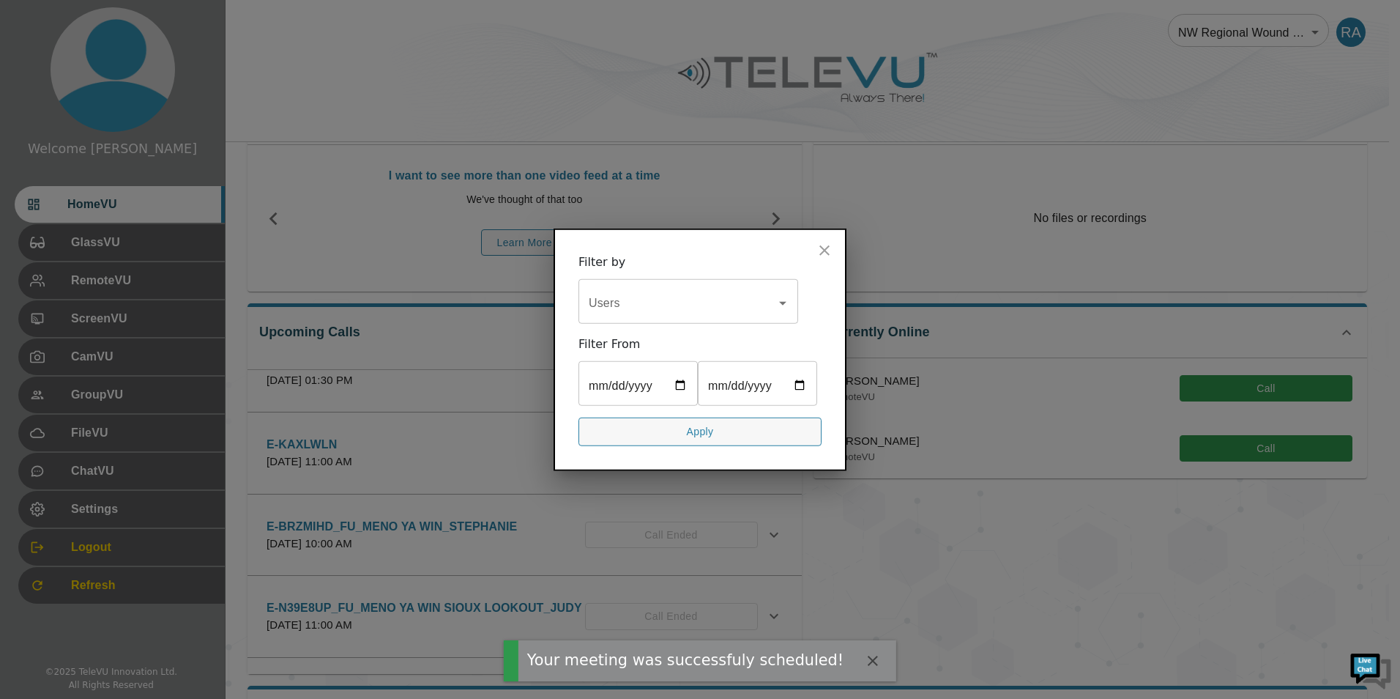
click at [721, 289] on input "Users" at bounding box center [677, 303] width 185 height 28
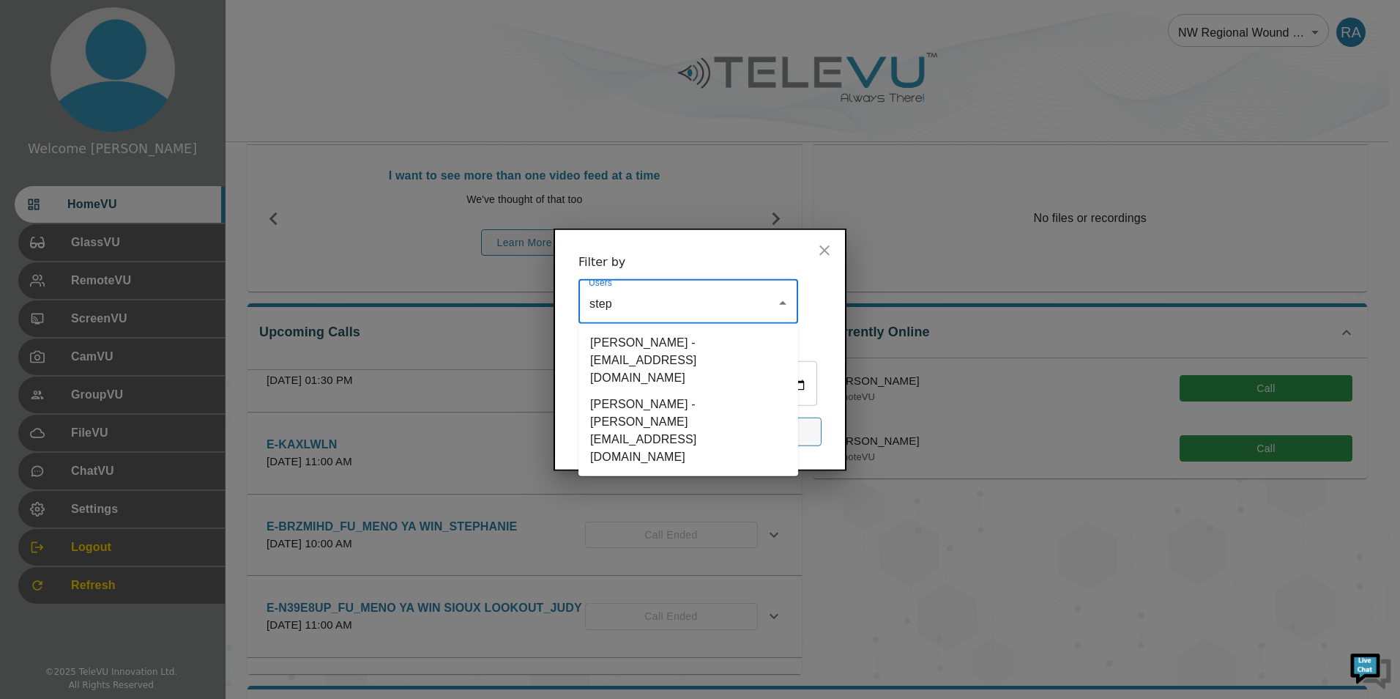
type input "steph"
click at [715, 391] on li "[PERSON_NAME] - [PERSON_NAME][EMAIL_ADDRESS][DOMAIN_NAME]" at bounding box center [689, 430] width 220 height 79
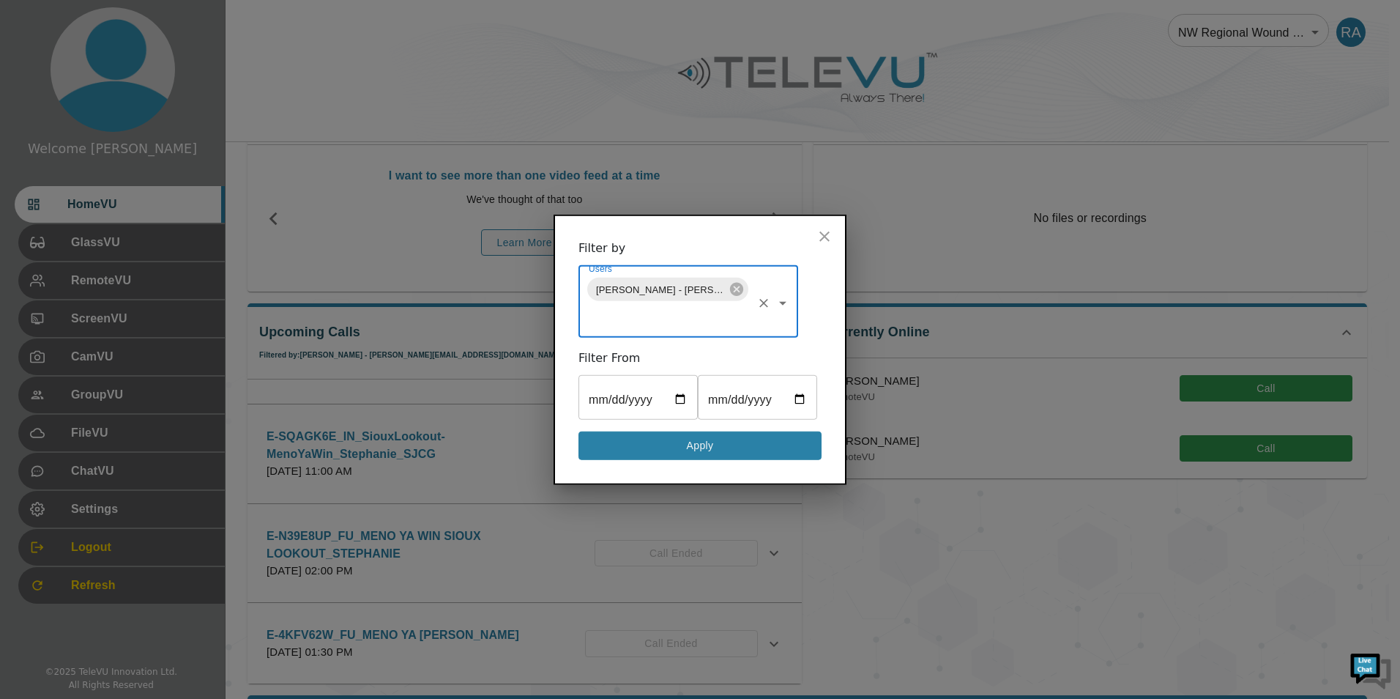
click at [746, 460] on button "Apply" at bounding box center [700, 445] width 243 height 29
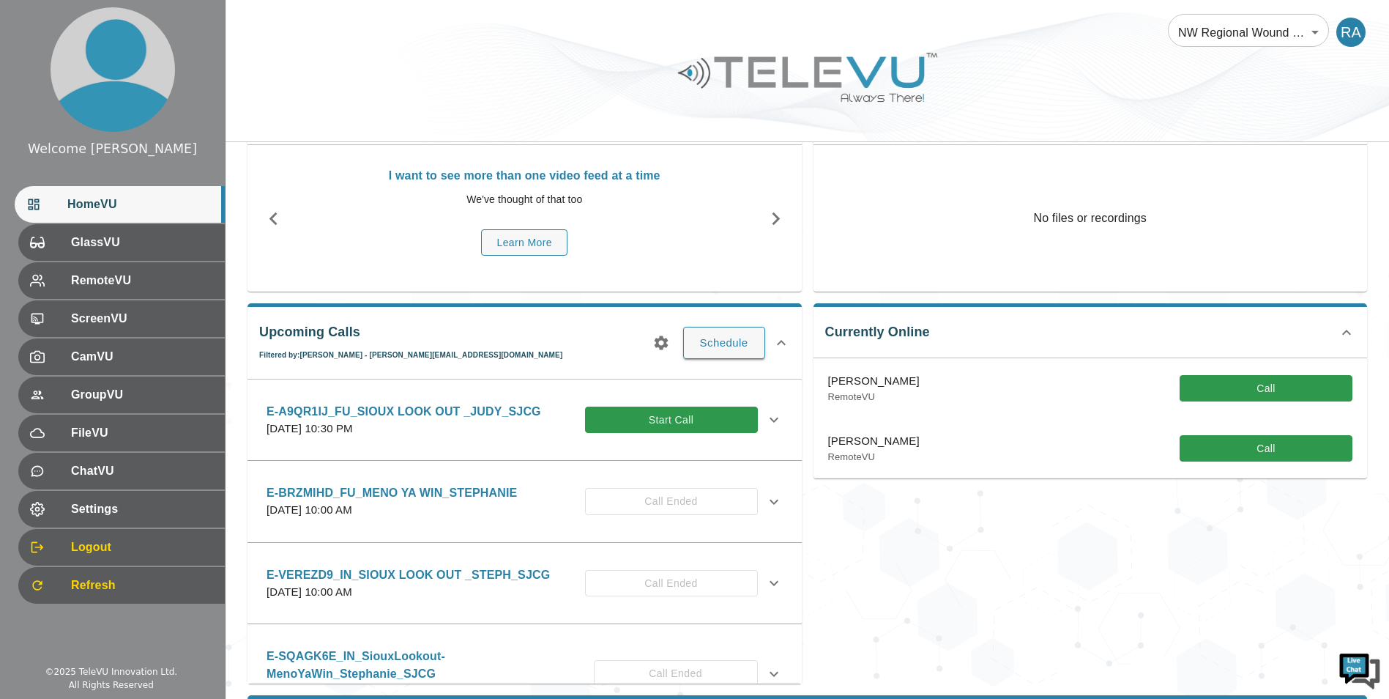
scroll to position [0, 0]
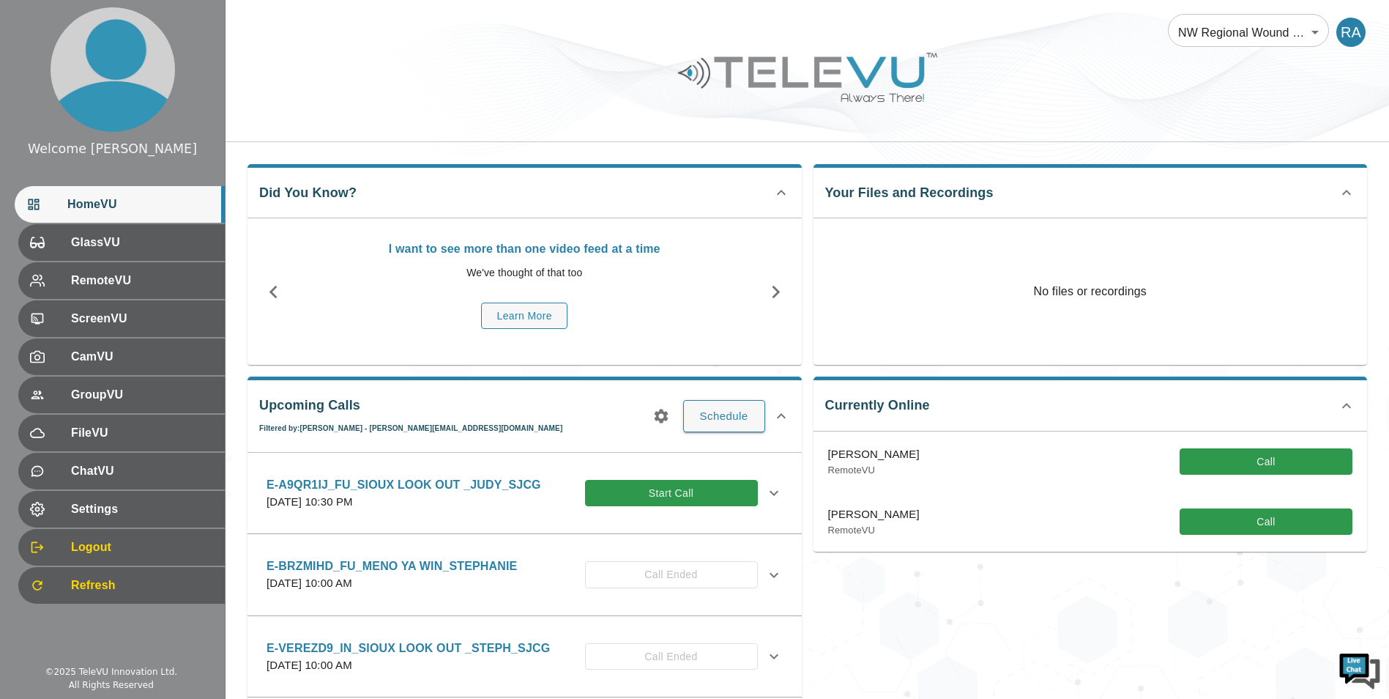
click at [766, 490] on icon at bounding box center [774, 493] width 18 height 18
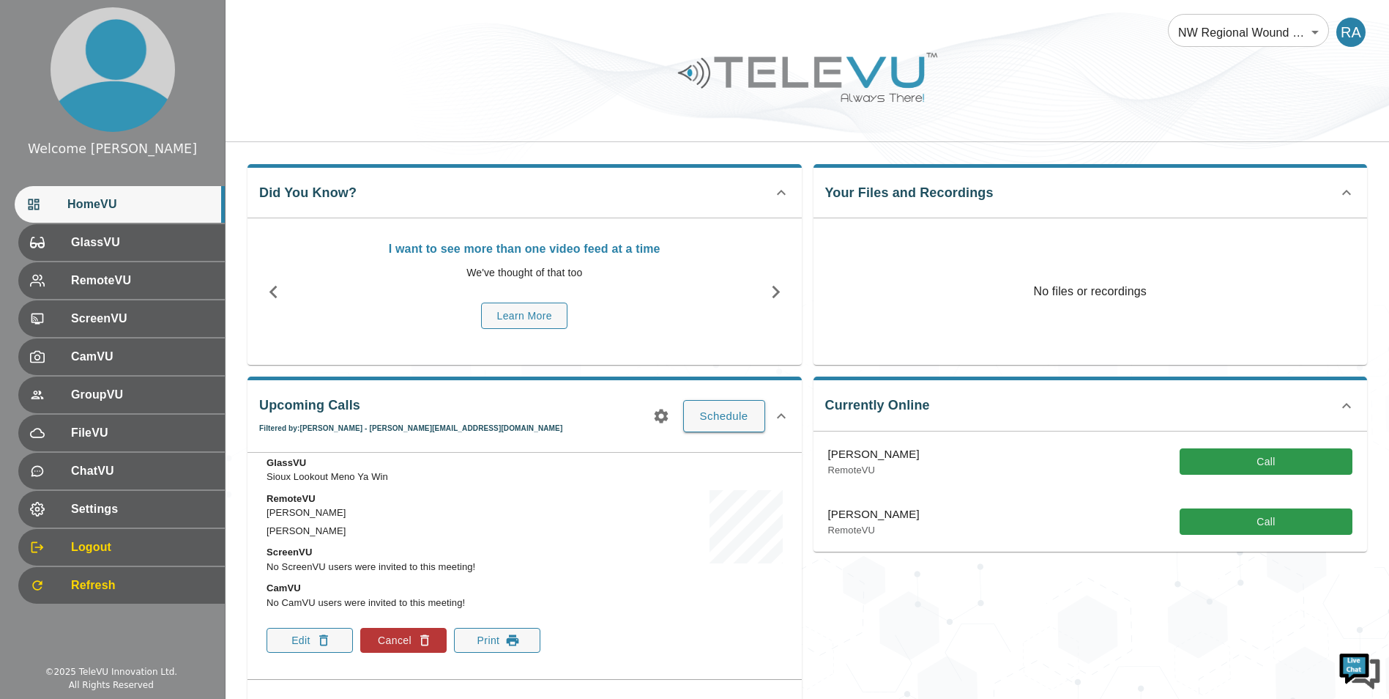
scroll to position [146, 0]
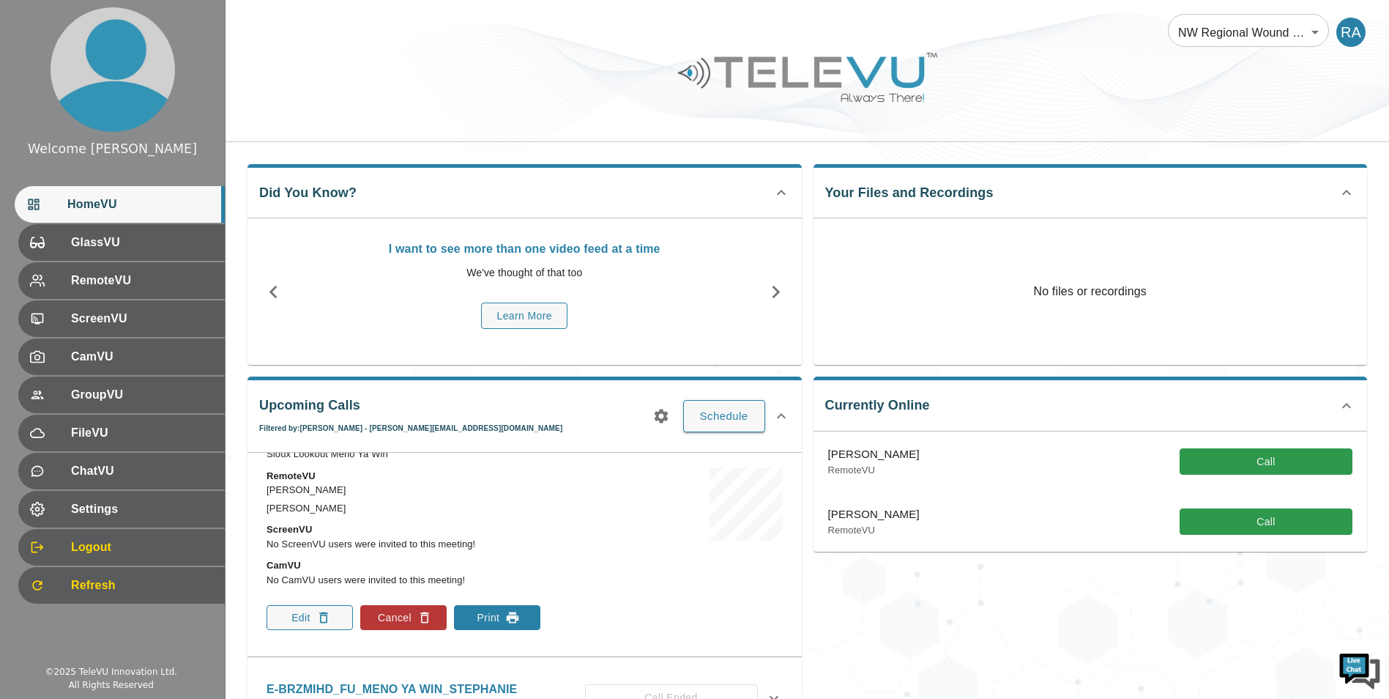
click at [530, 616] on button "Print" at bounding box center [497, 617] width 86 height 25
